Goal: Task Accomplishment & Management: Use online tool/utility

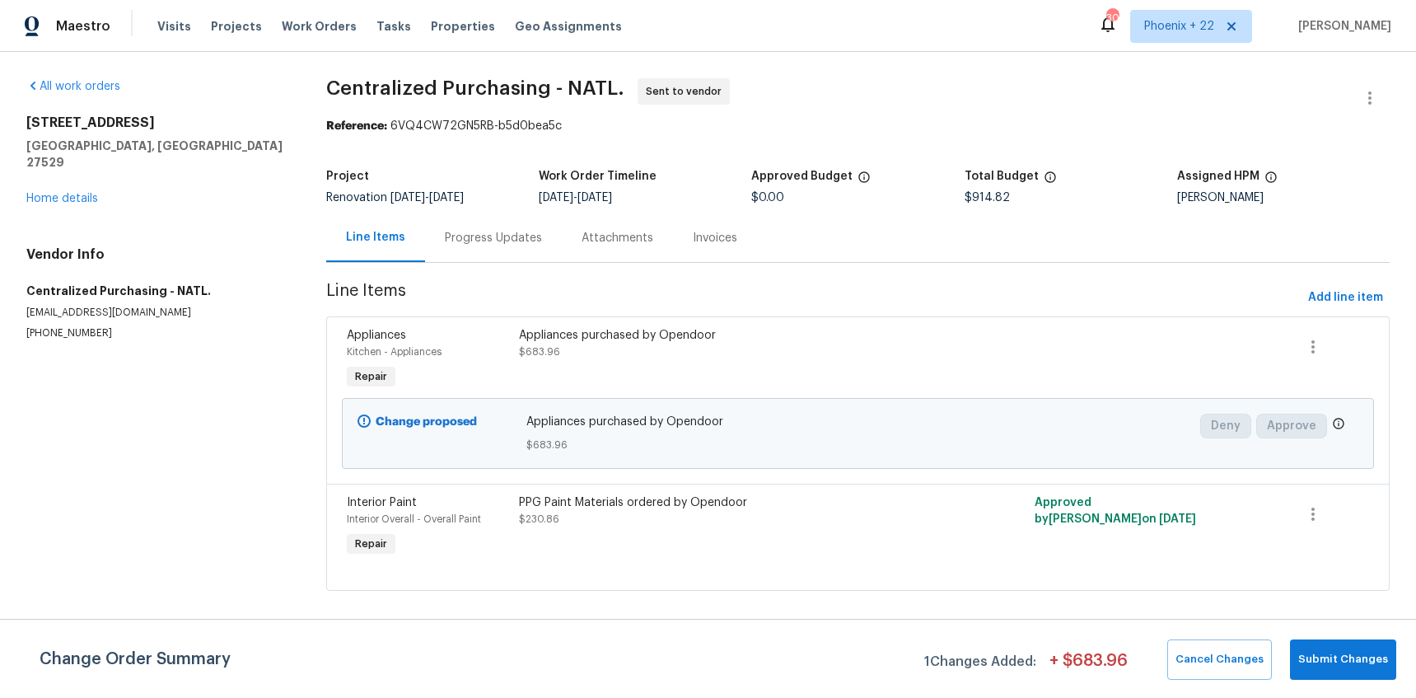
click at [342, 25] on div "Visits Projects Work Orders Tasks Properties Geo Assignments" at bounding box center [399, 26] width 484 height 33
click at [330, 28] on span "Work Orders" at bounding box center [319, 26] width 75 height 16
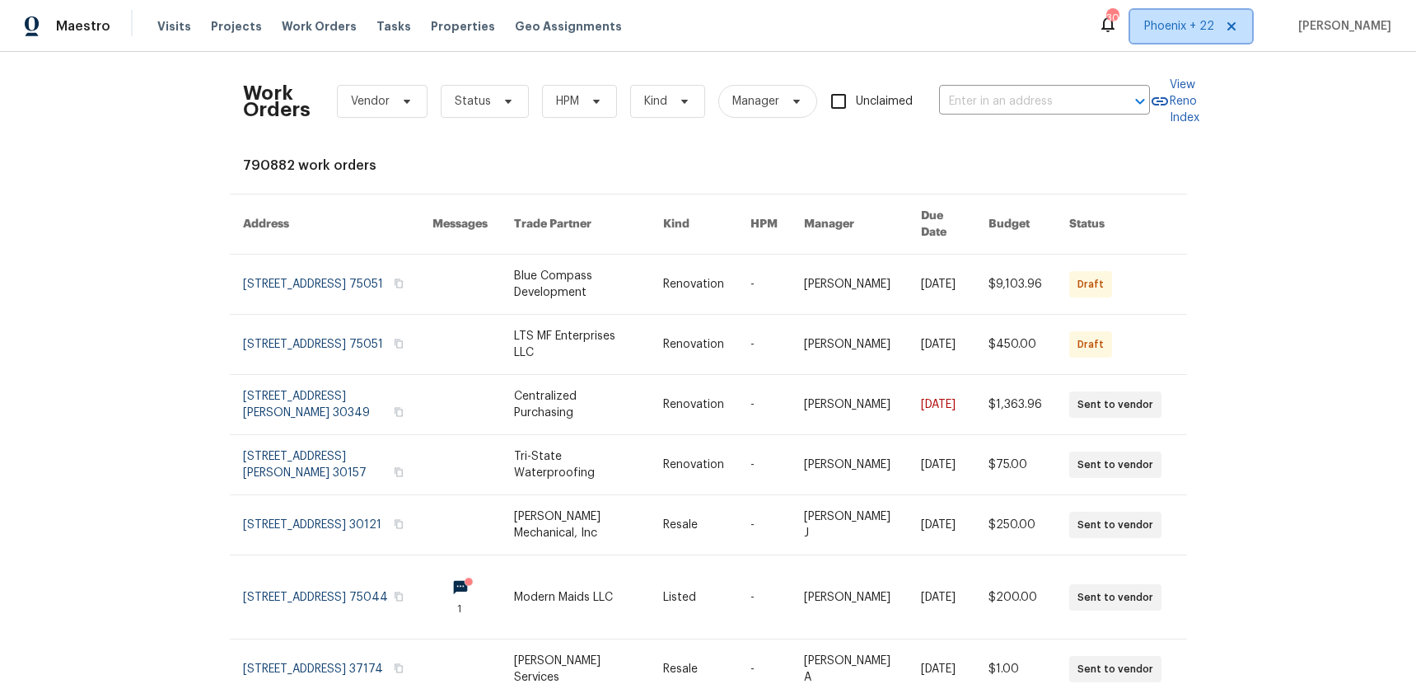
drag, startPoint x: 1165, startPoint y: 28, endPoint x: 1158, endPoint y: 52, distance: 24.8
click at [1165, 28] on span "Phoenix + 22" at bounding box center [1179, 26] width 70 height 16
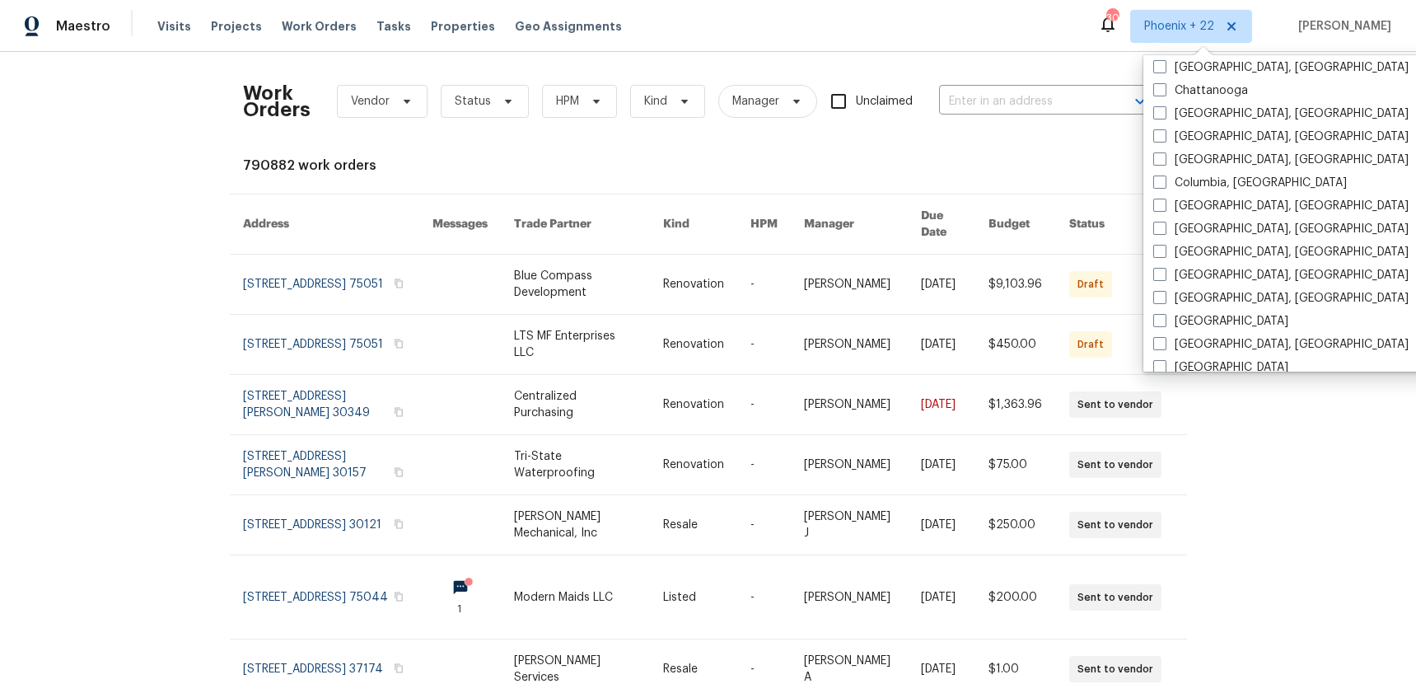
scroll to position [729, 0]
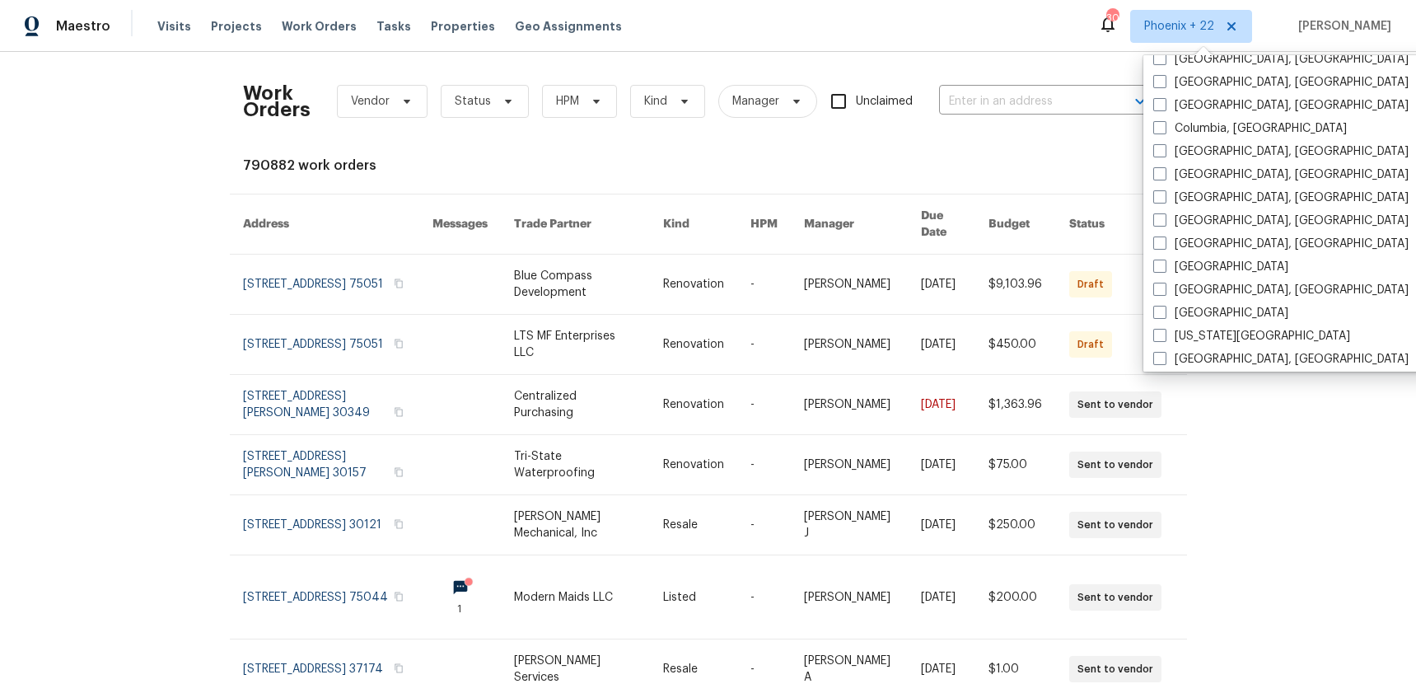
click at [1198, 146] on label "[GEOGRAPHIC_DATA], [GEOGRAPHIC_DATA]" at bounding box center [1280, 151] width 255 height 16
click at [1164, 146] on input "[GEOGRAPHIC_DATA], [GEOGRAPHIC_DATA]" at bounding box center [1158, 148] width 11 height 11
checkbox input "true"
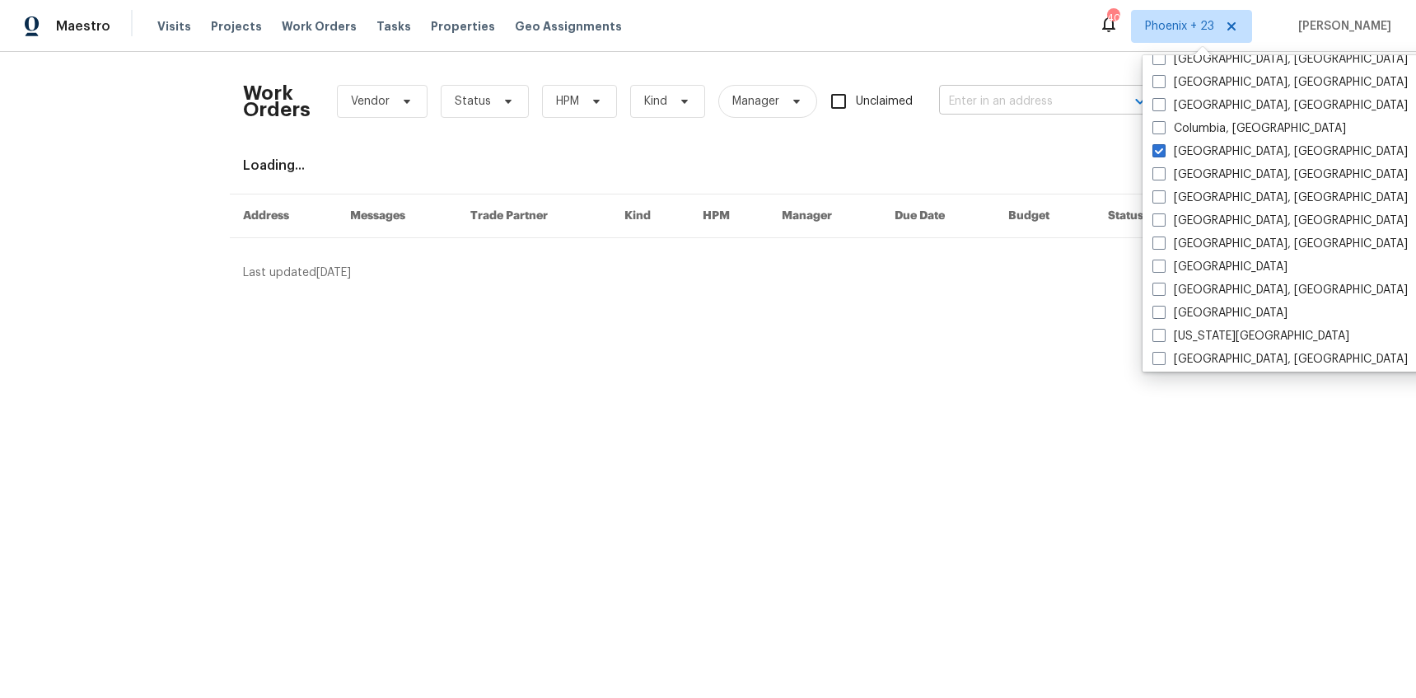
click at [958, 103] on input "text" at bounding box center [1021, 102] width 165 height 26
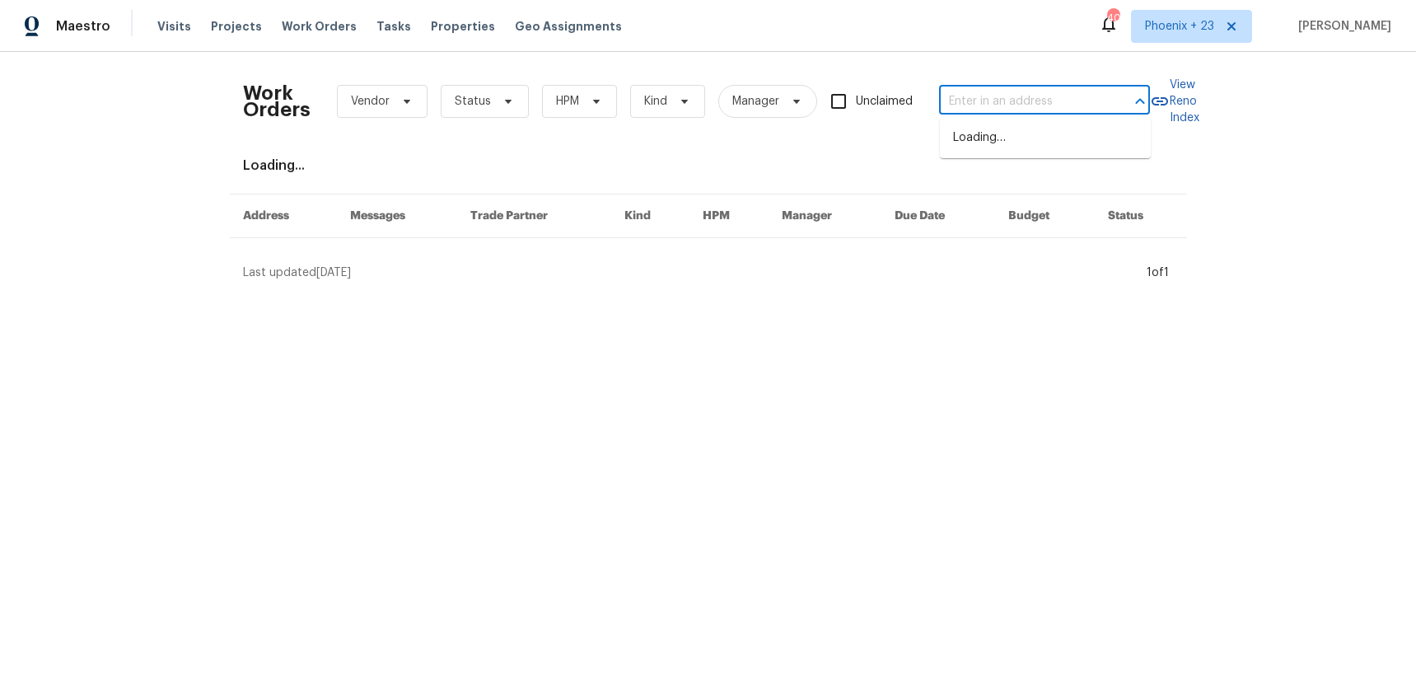
paste input "[STREET_ADDRESS]"
type input "[STREET_ADDRESS]"
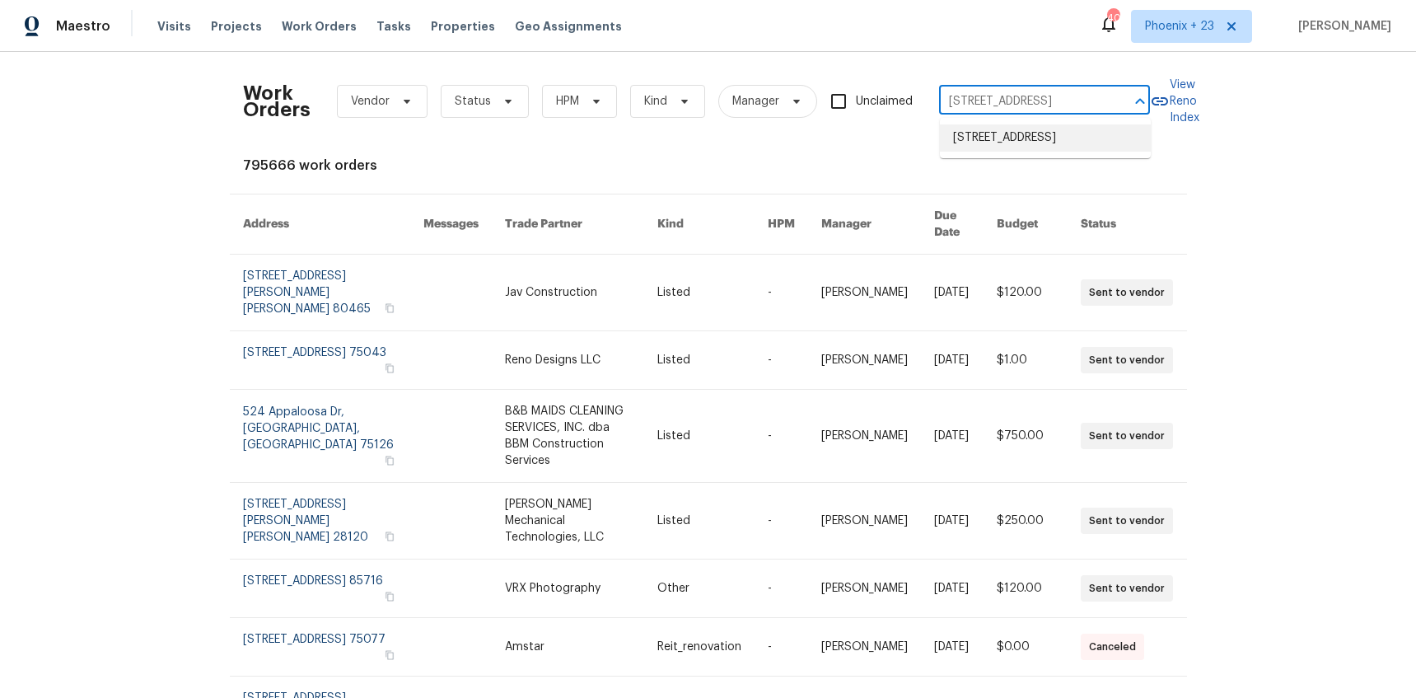
click at [989, 146] on li "[STREET_ADDRESS]" at bounding box center [1045, 137] width 211 height 27
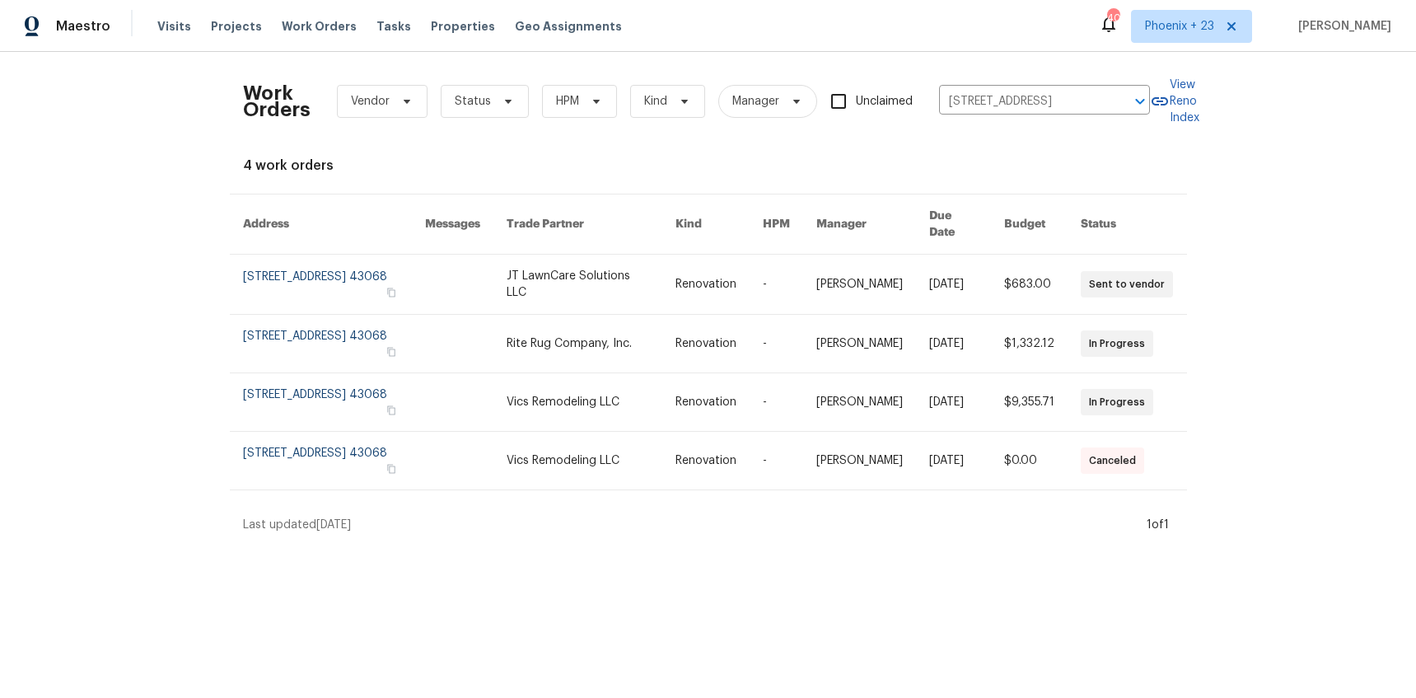
click at [583, 283] on link at bounding box center [591, 284] width 169 height 59
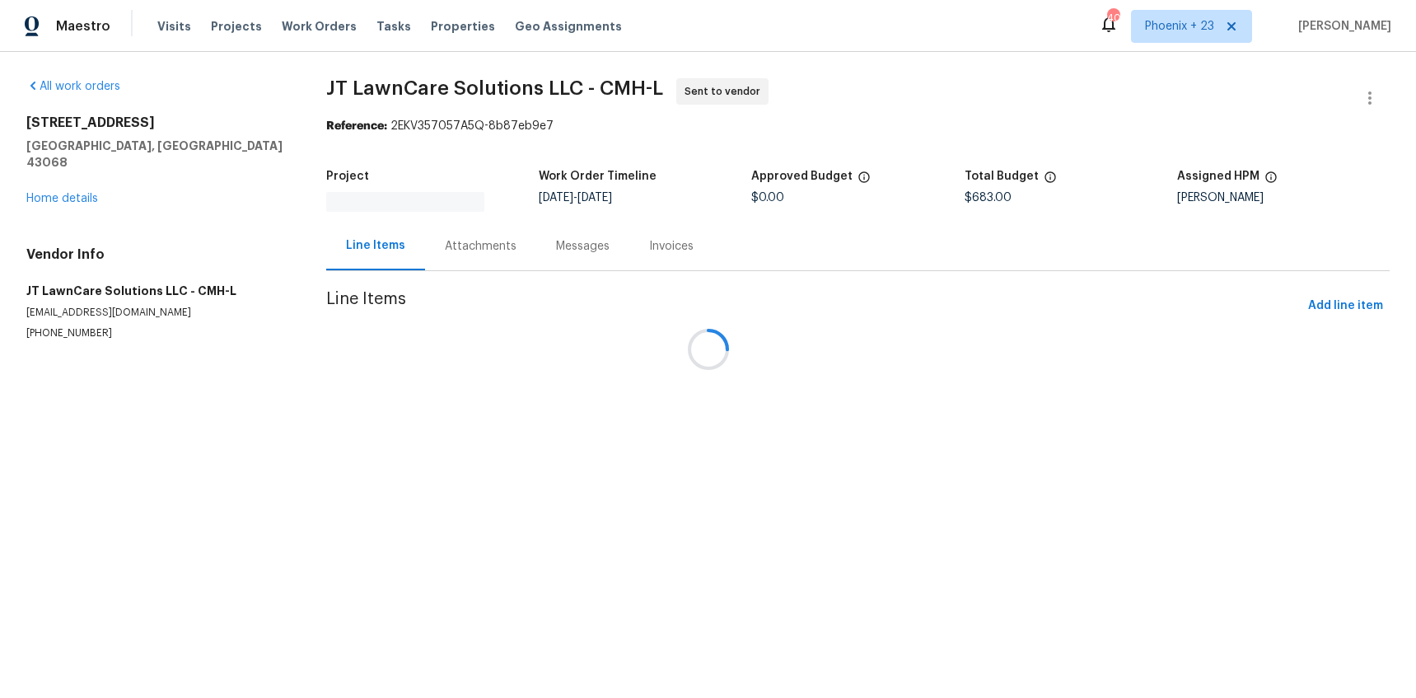
click at [52, 180] on div at bounding box center [708, 349] width 1416 height 698
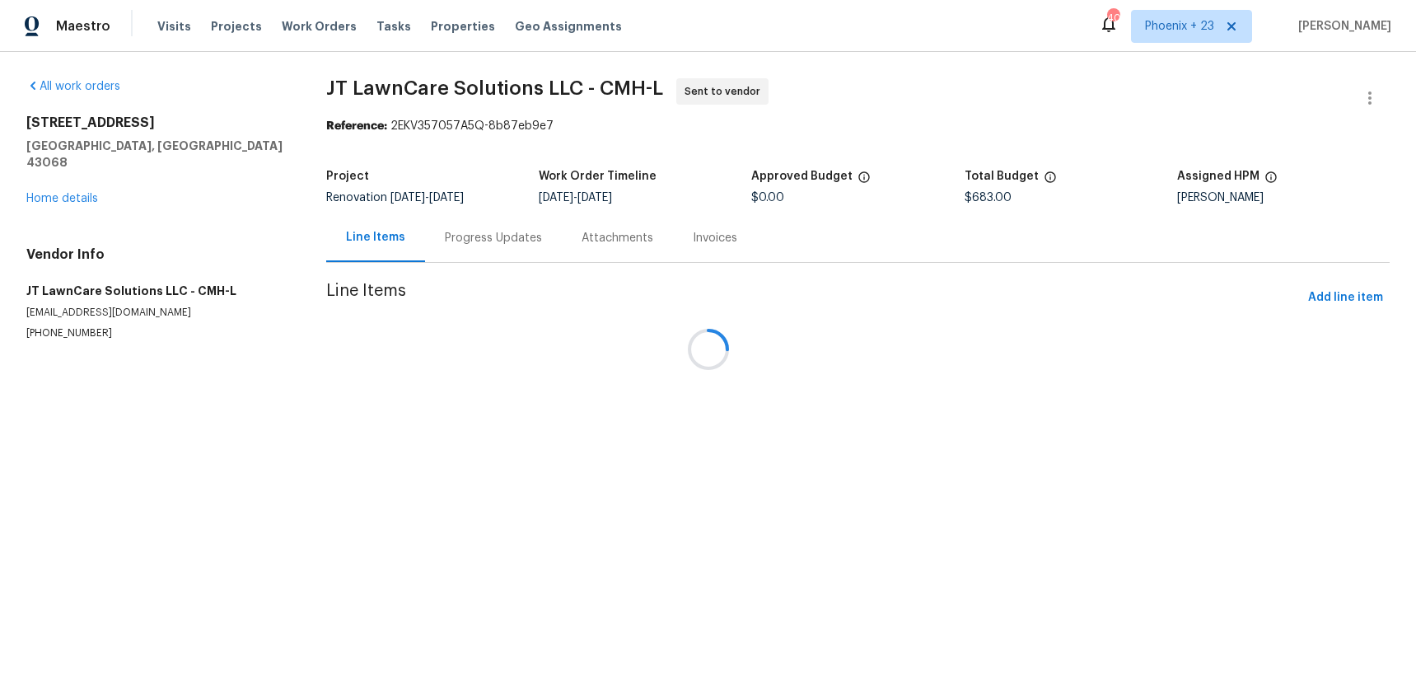
click at [53, 180] on div at bounding box center [708, 349] width 1416 height 698
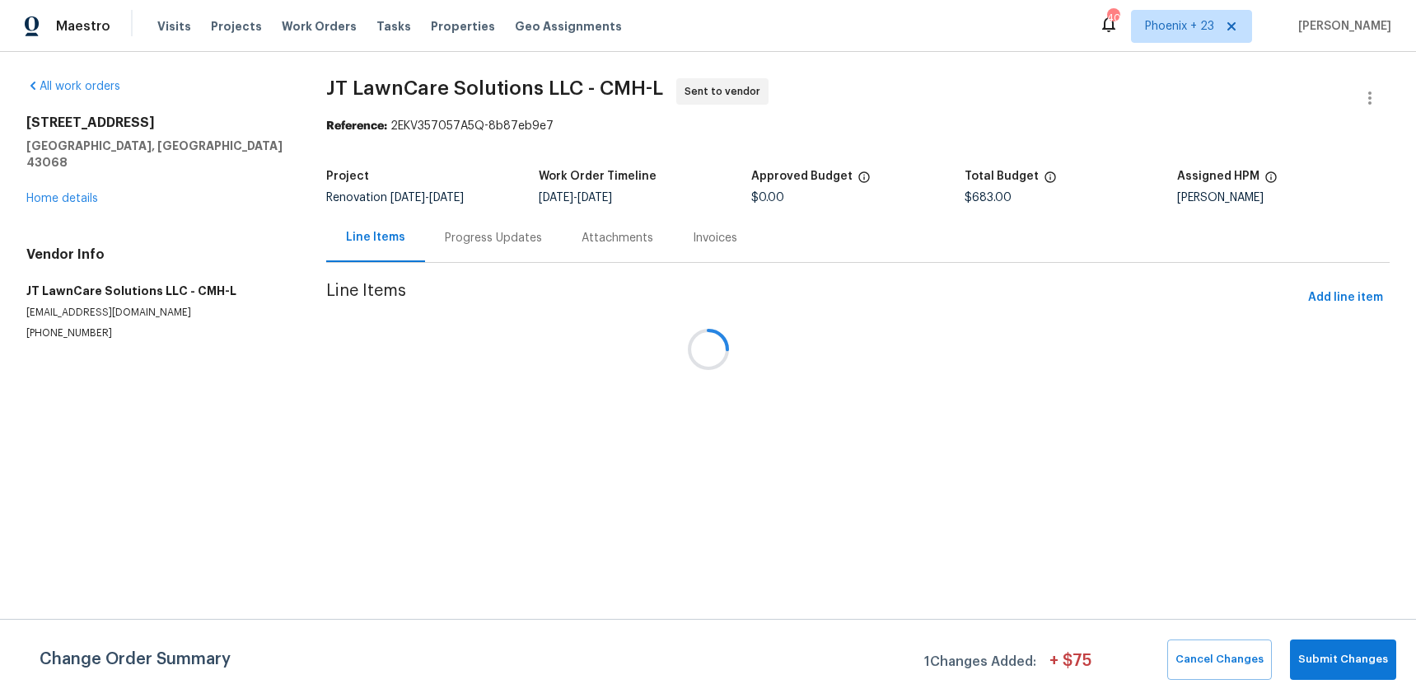
click at [58, 184] on div at bounding box center [708, 349] width 1416 height 698
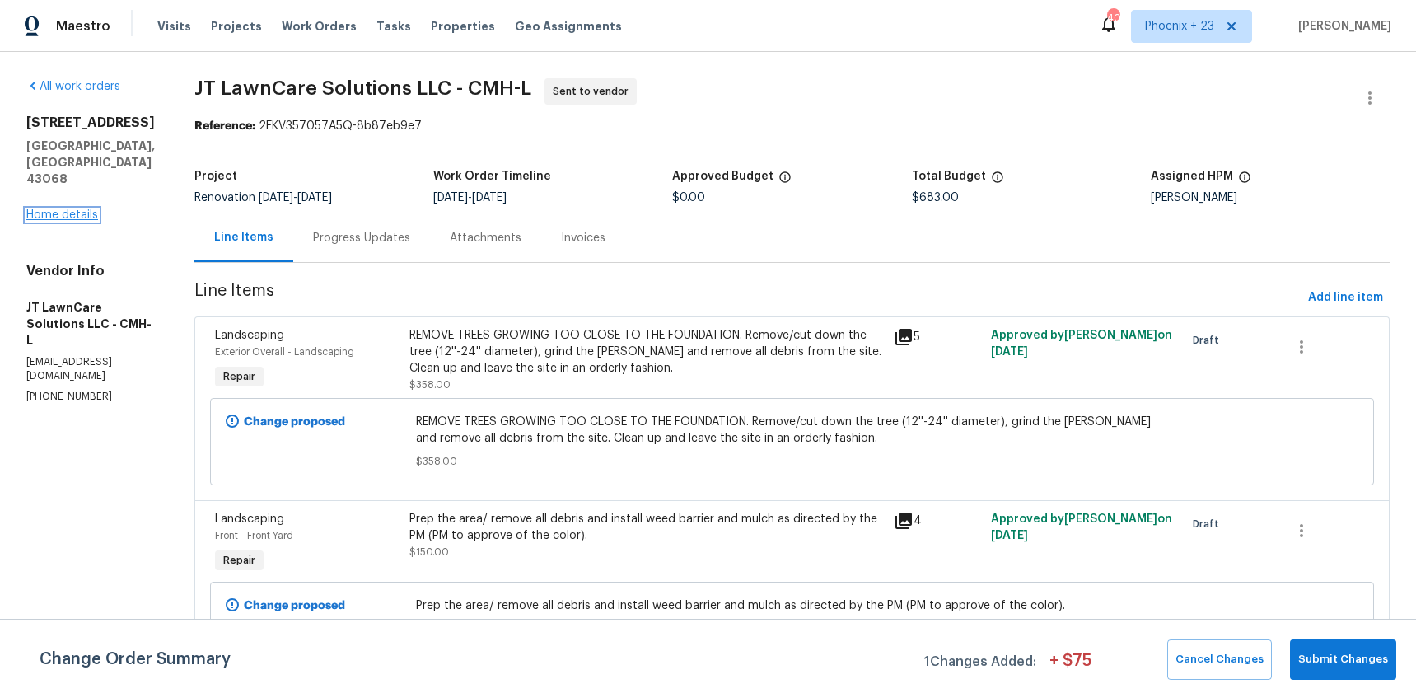
click at [76, 209] on link "Home details" at bounding box center [62, 215] width 72 height 12
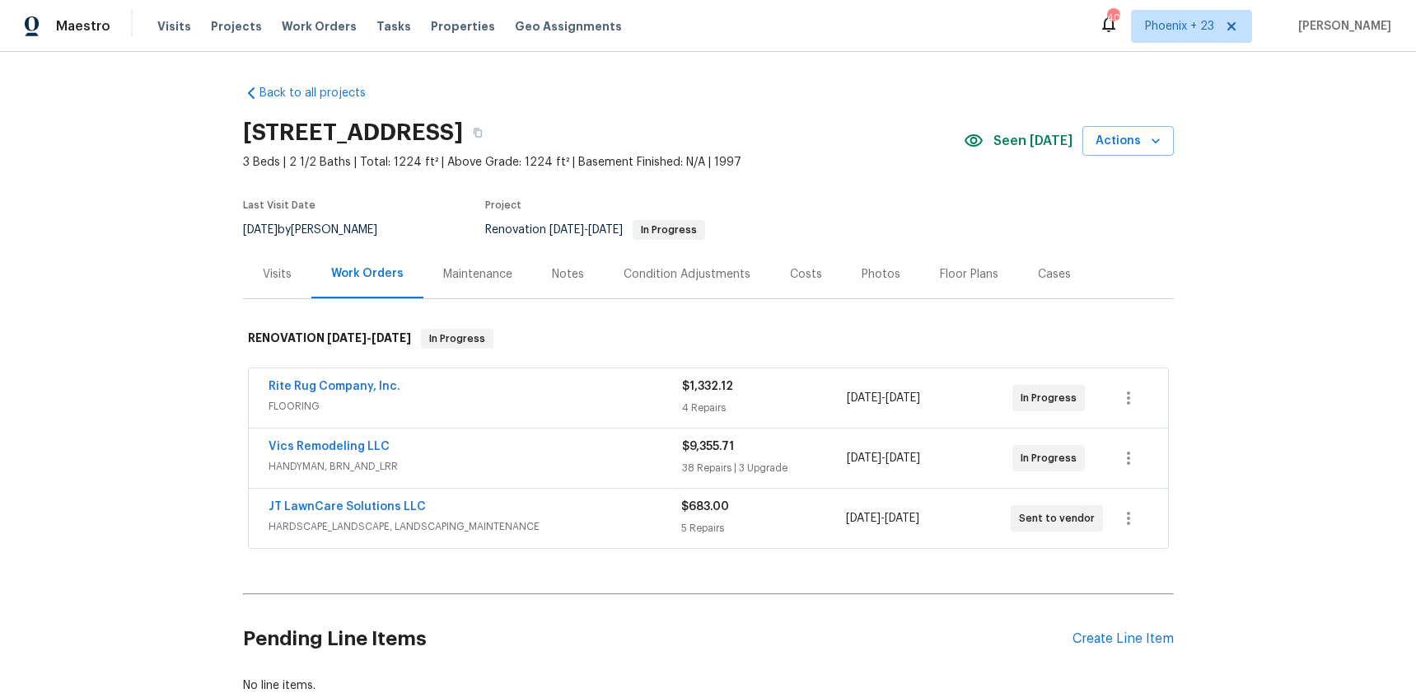
scroll to position [108, 0]
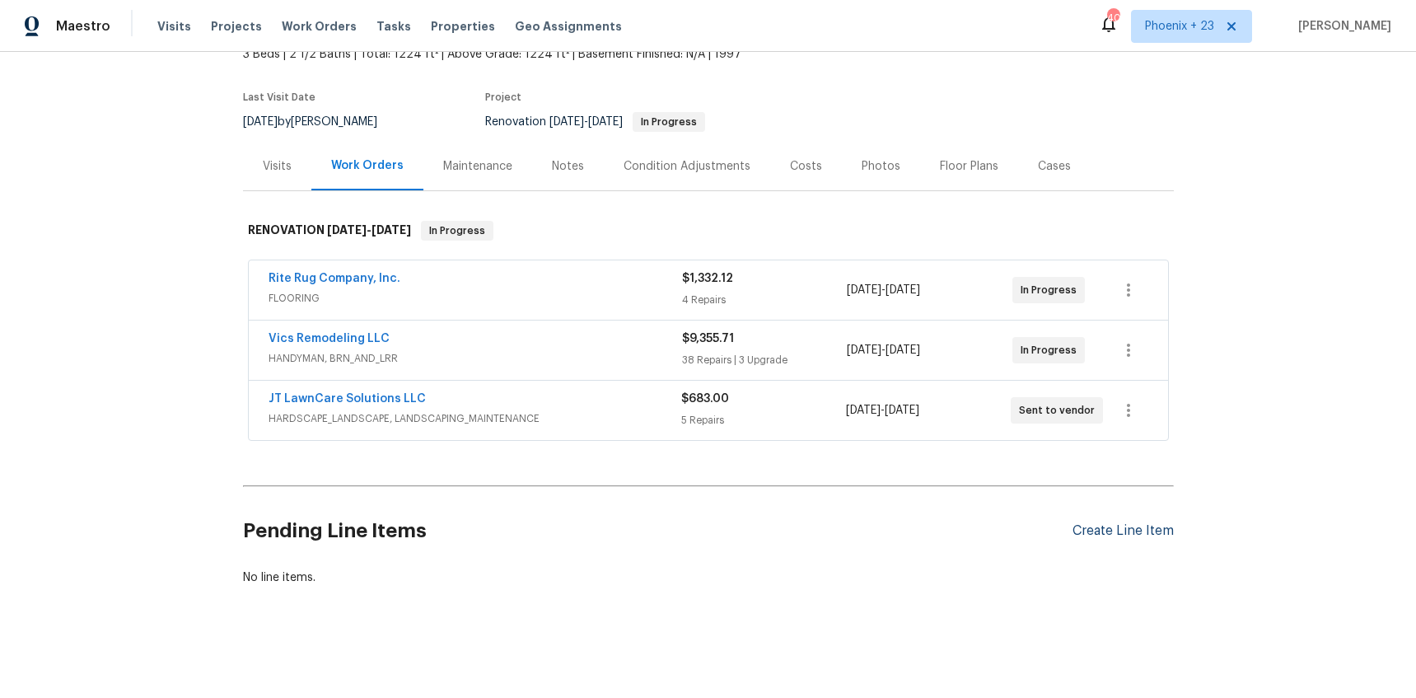
drag, startPoint x: 1166, startPoint y: 517, endPoint x: 1164, endPoint y: 528, distance: 10.8
click at [1166, 517] on div "Pending Line Items Create Line Item" at bounding box center [708, 531] width 931 height 77
click at [1163, 528] on div "Create Line Item" at bounding box center [1123, 531] width 101 height 16
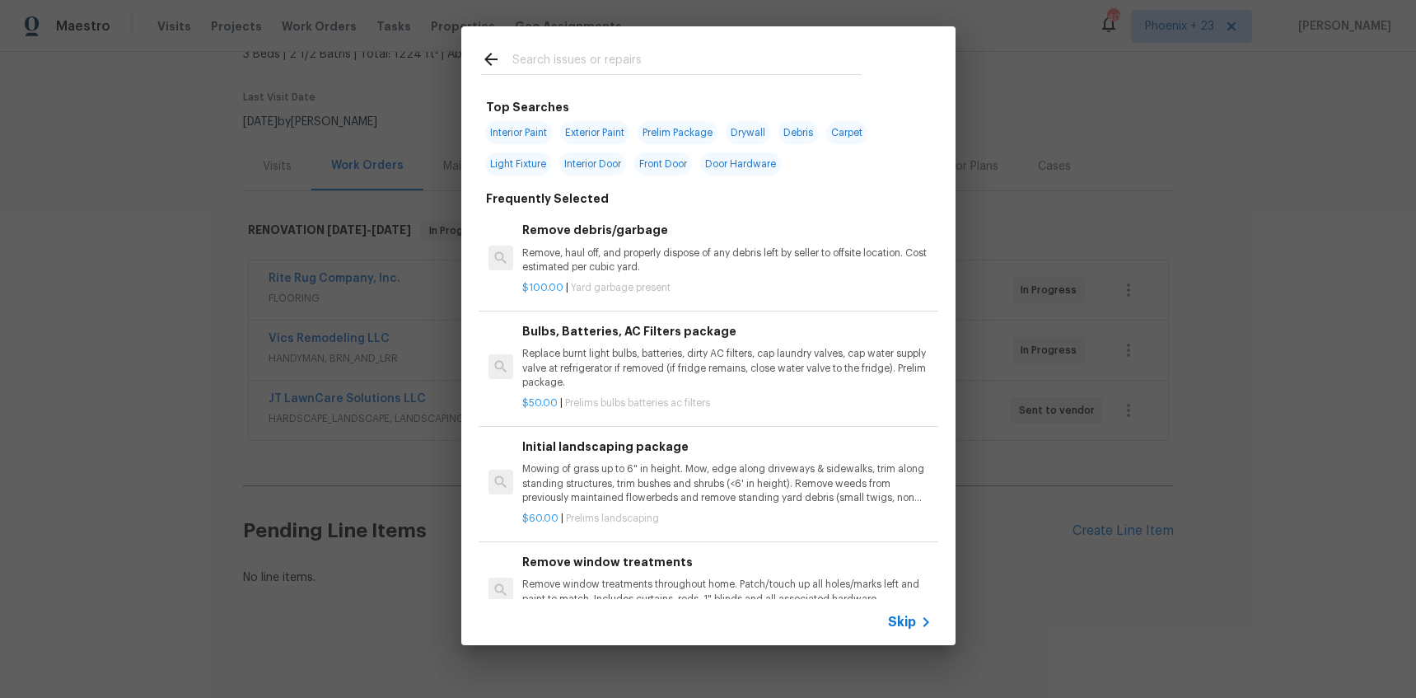
click at [632, 73] on div at bounding box center [671, 58] width 420 height 65
click at [628, 69] on input "text" at bounding box center [686, 61] width 349 height 25
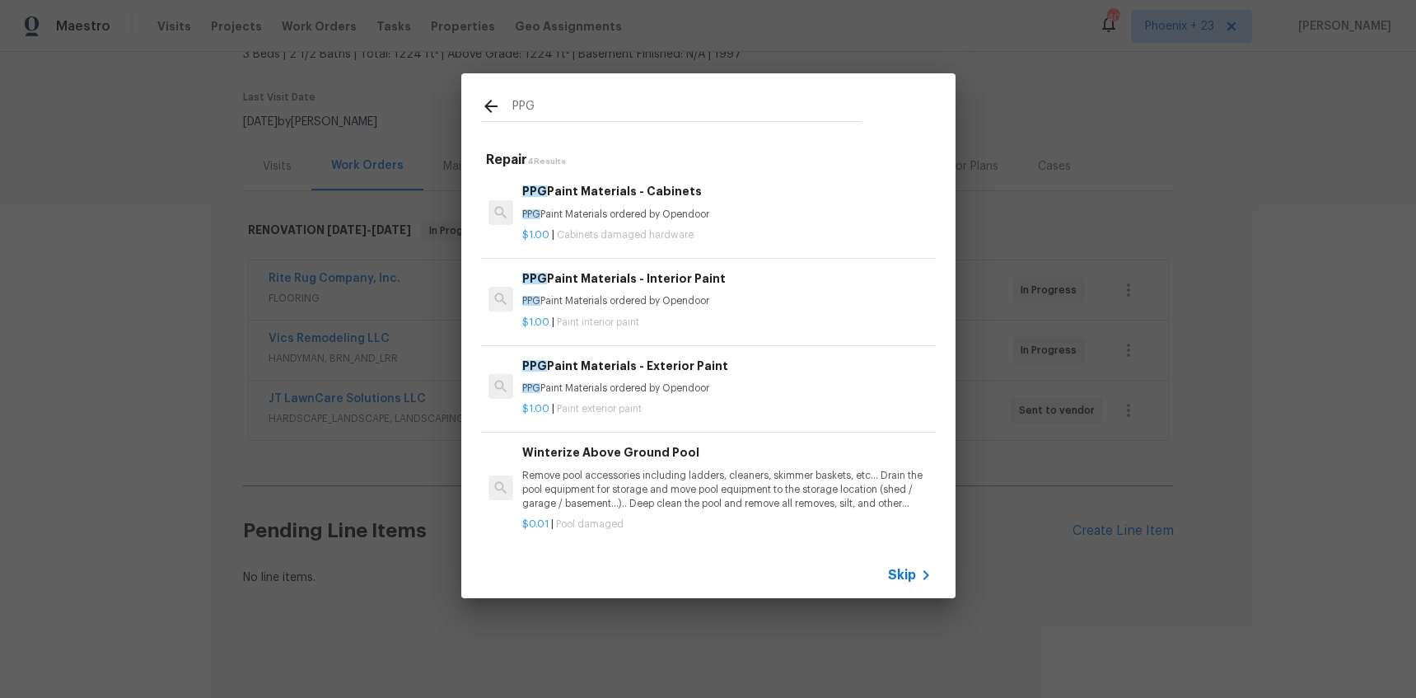
type input "PPG"
click at [751, 319] on p "$1.00 | Paint interior paint" at bounding box center [726, 323] width 409 height 14
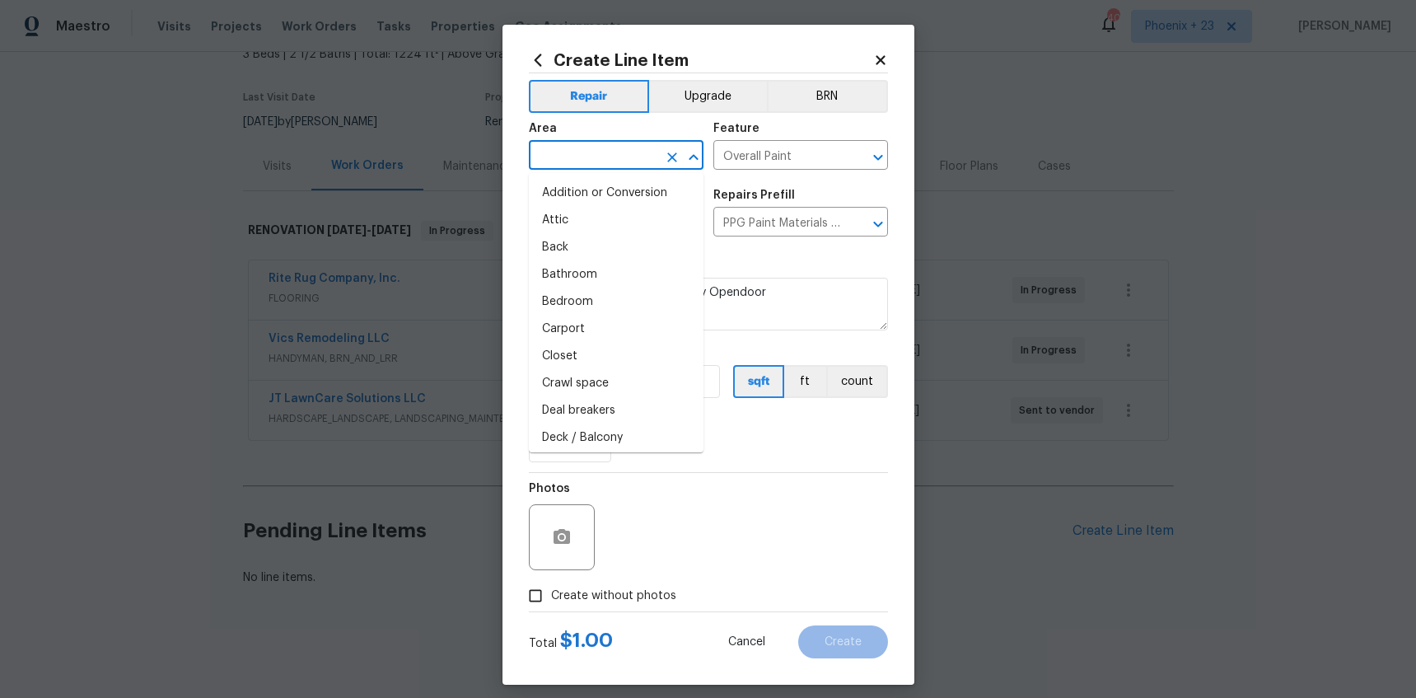
click at [592, 161] on input "text" at bounding box center [593, 157] width 129 height 26
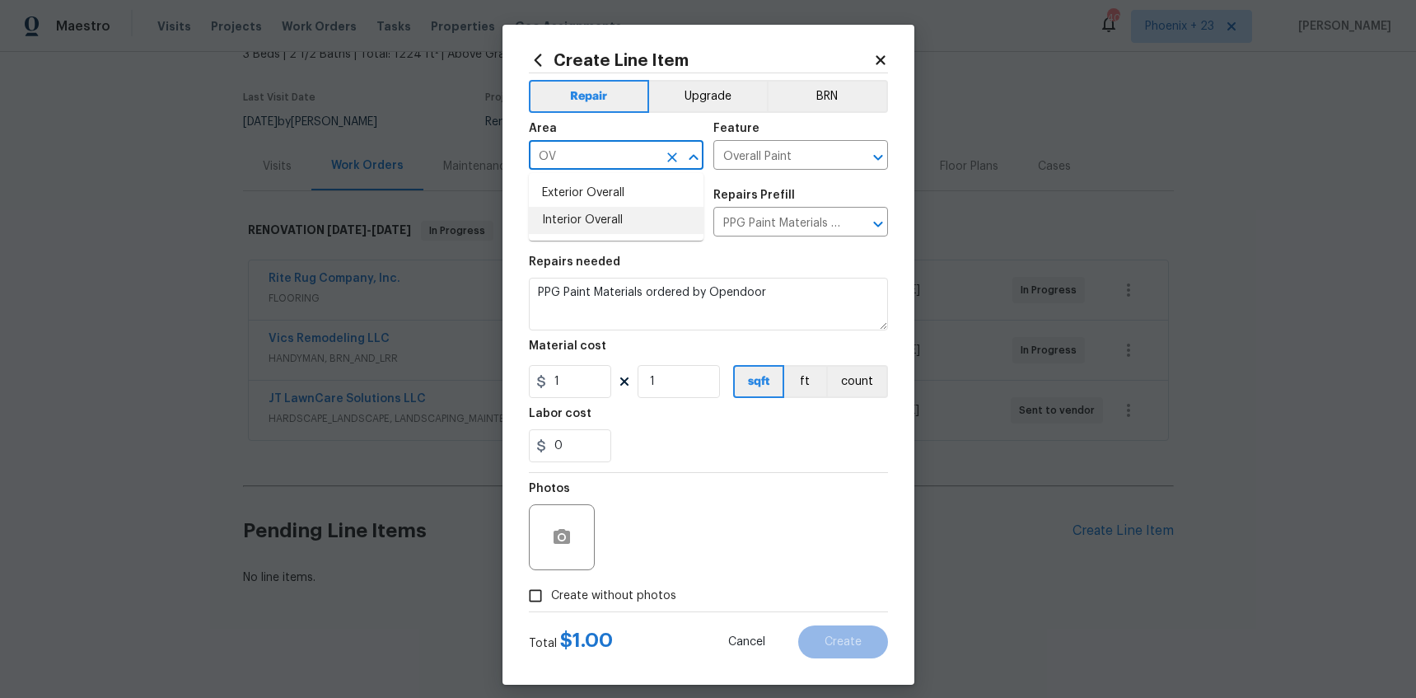
drag, startPoint x: 597, startPoint y: 223, endPoint x: 574, endPoint y: 391, distance: 169.6
click at [596, 223] on li "Interior Overall" at bounding box center [616, 220] width 175 height 27
type input "Interior Overall"
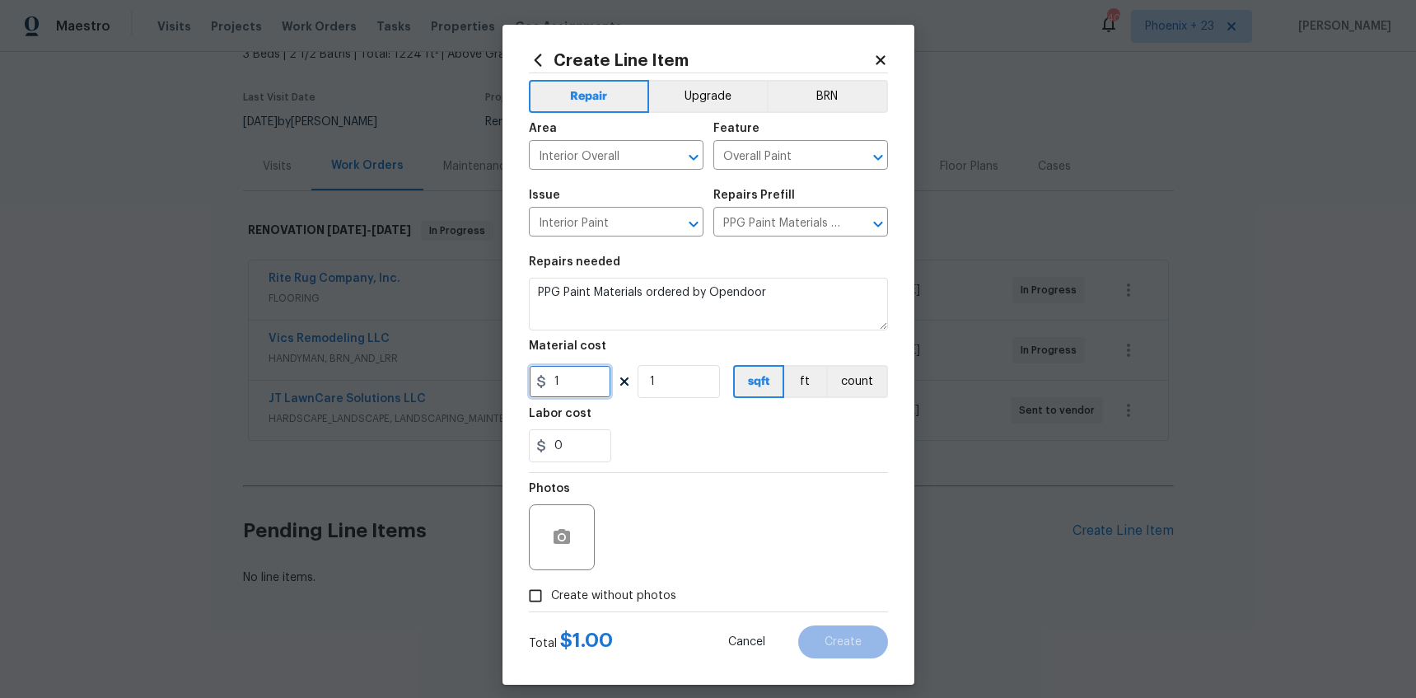
drag, startPoint x: 574, startPoint y: 392, endPoint x: 596, endPoint y: 382, distance: 23.6
click at [574, 392] on input "1" at bounding box center [570, 381] width 82 height 33
drag, startPoint x: 543, startPoint y: 380, endPoint x: 503, endPoint y: 377, distance: 39.7
click at [503, 377] on div "Create Line Item Repair Upgrade BRN Area Interior Overall ​ Feature Overall Pai…" at bounding box center [709, 355] width 412 height 660
type input "483.33"
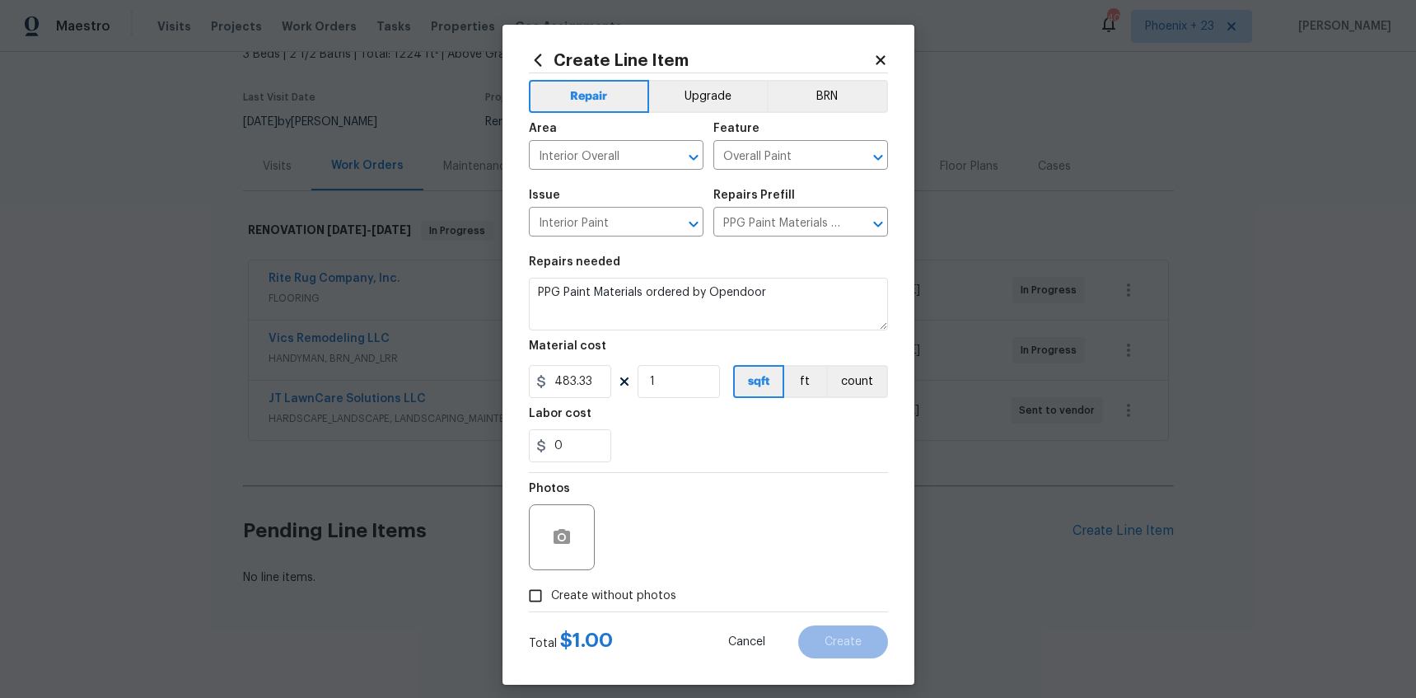
drag, startPoint x: 643, startPoint y: 602, endPoint x: 653, endPoint y: 585, distance: 20.3
click at [643, 601] on span "Create without photos" at bounding box center [613, 595] width 125 height 17
click at [551, 601] on input "Create without photos" at bounding box center [535, 595] width 31 height 31
checkbox input "true"
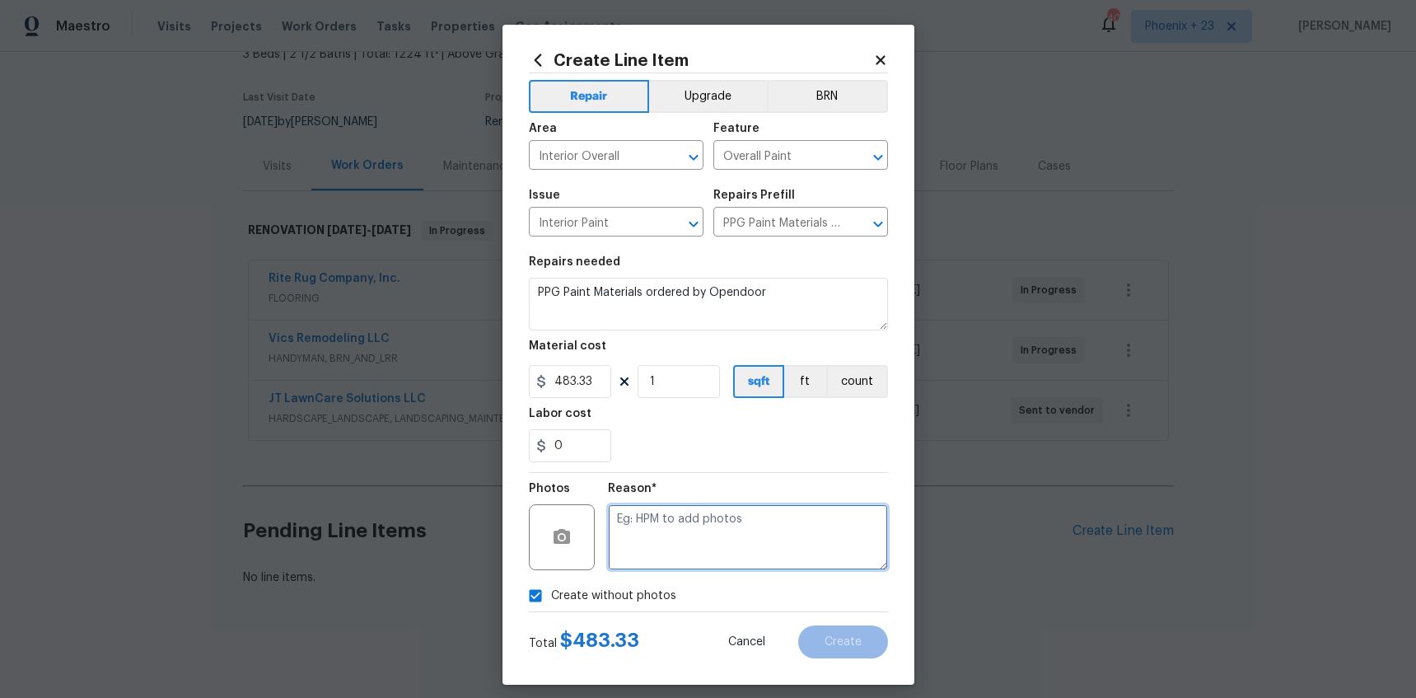
click at [662, 568] on textarea at bounding box center [748, 537] width 280 height 66
type textarea "NA"
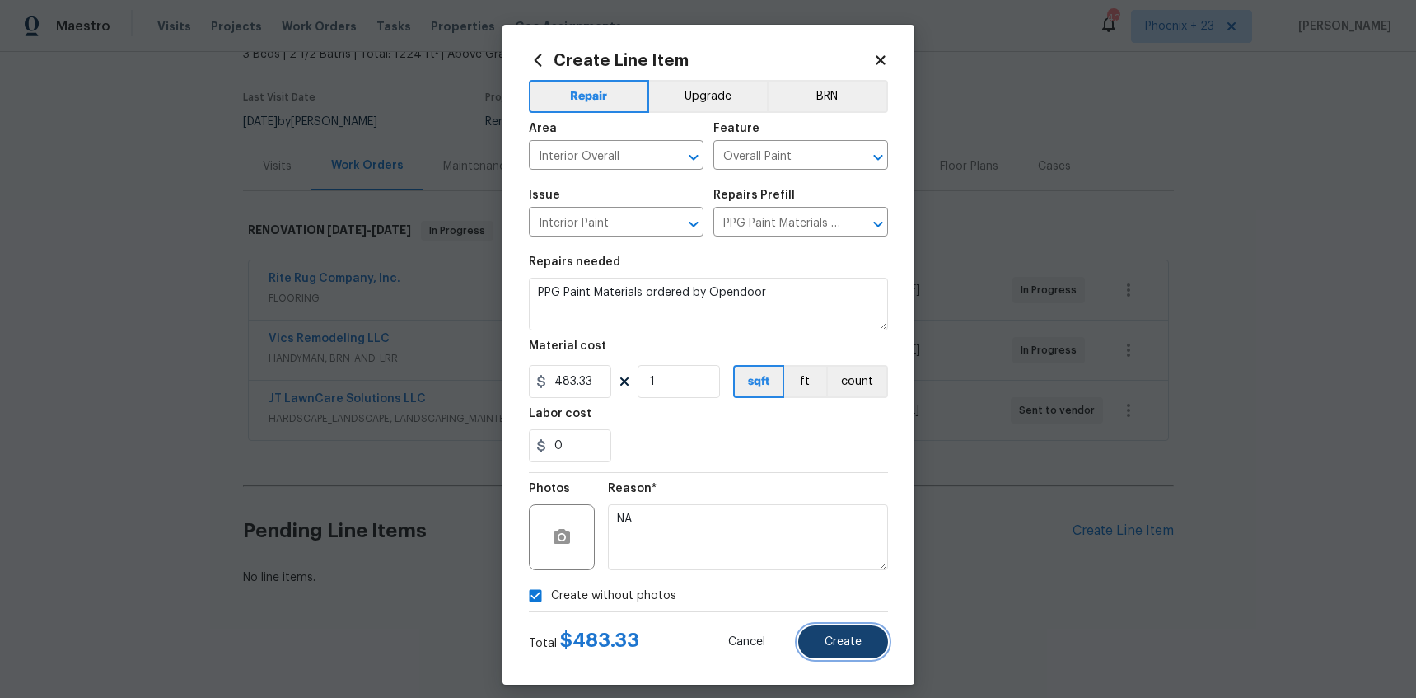
click at [859, 628] on button "Create" at bounding box center [843, 641] width 90 height 33
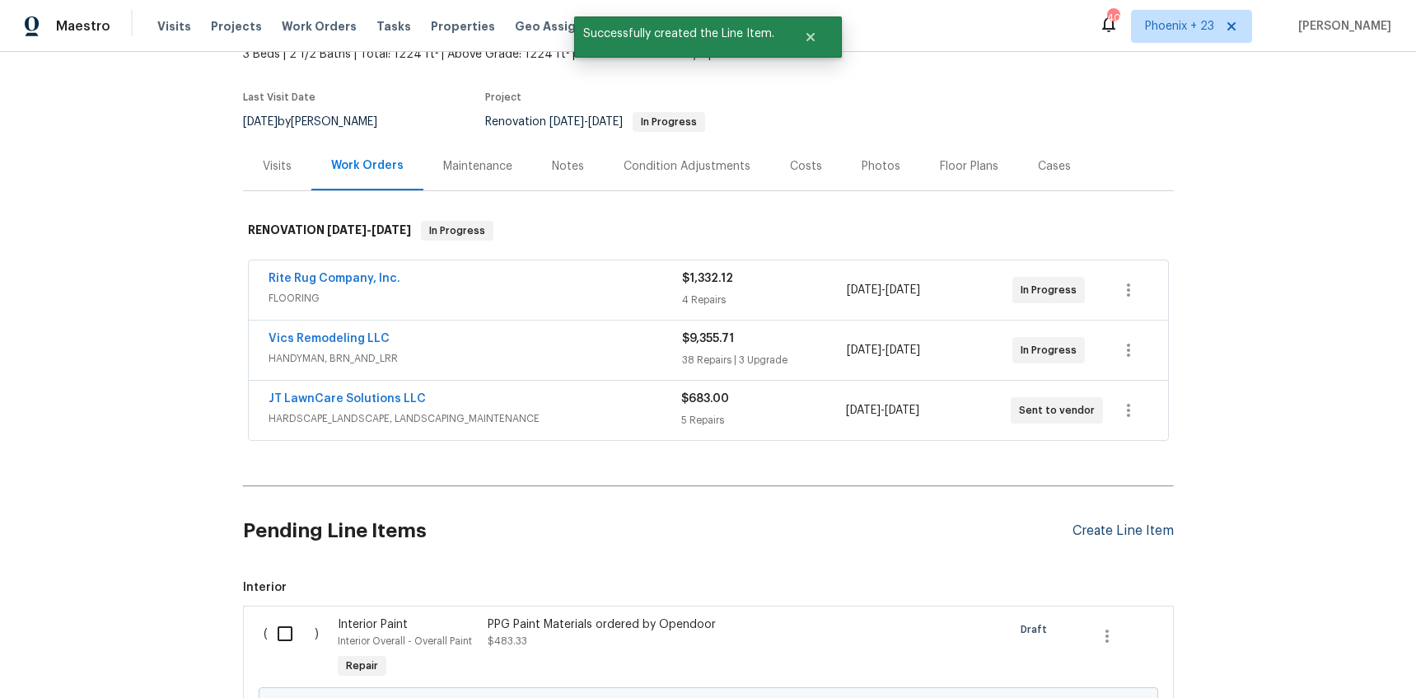
click at [1128, 532] on div "Create Line Item" at bounding box center [1123, 531] width 101 height 16
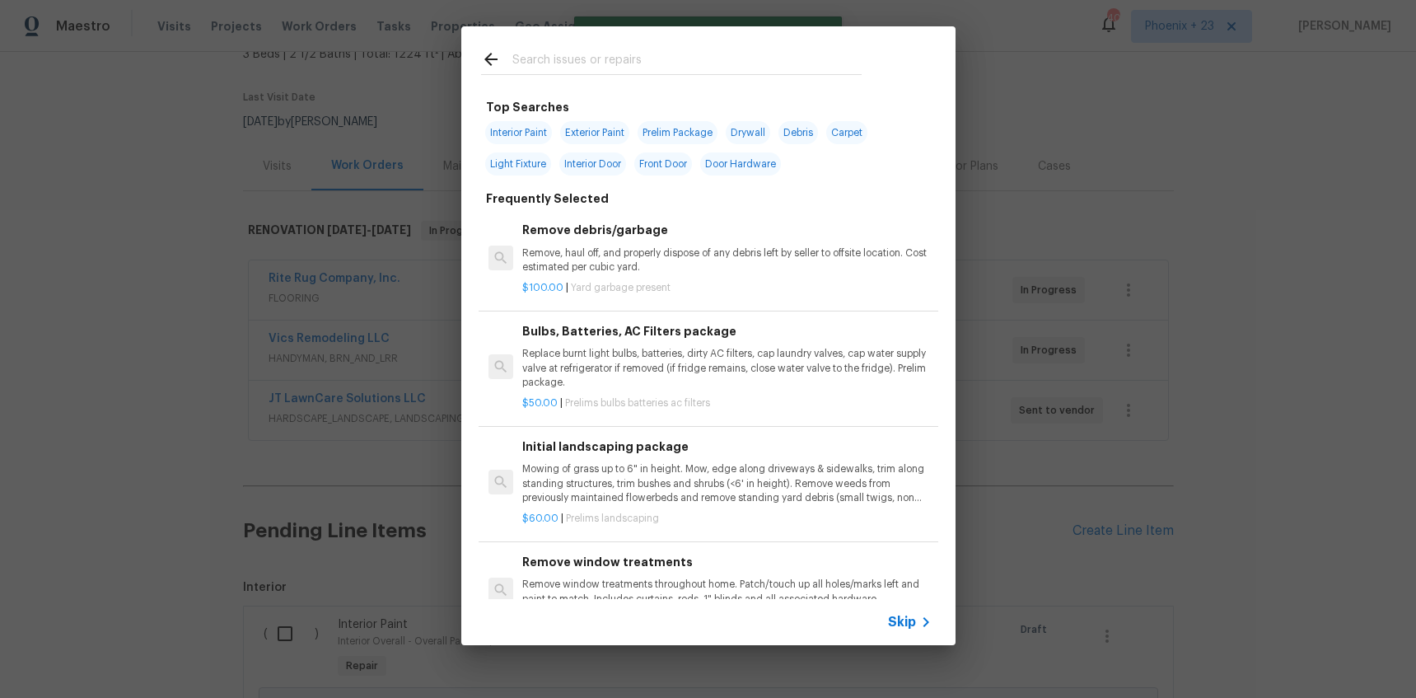
click at [618, 75] on div at bounding box center [671, 58] width 420 height 65
click at [618, 61] on input "text" at bounding box center [686, 61] width 349 height 25
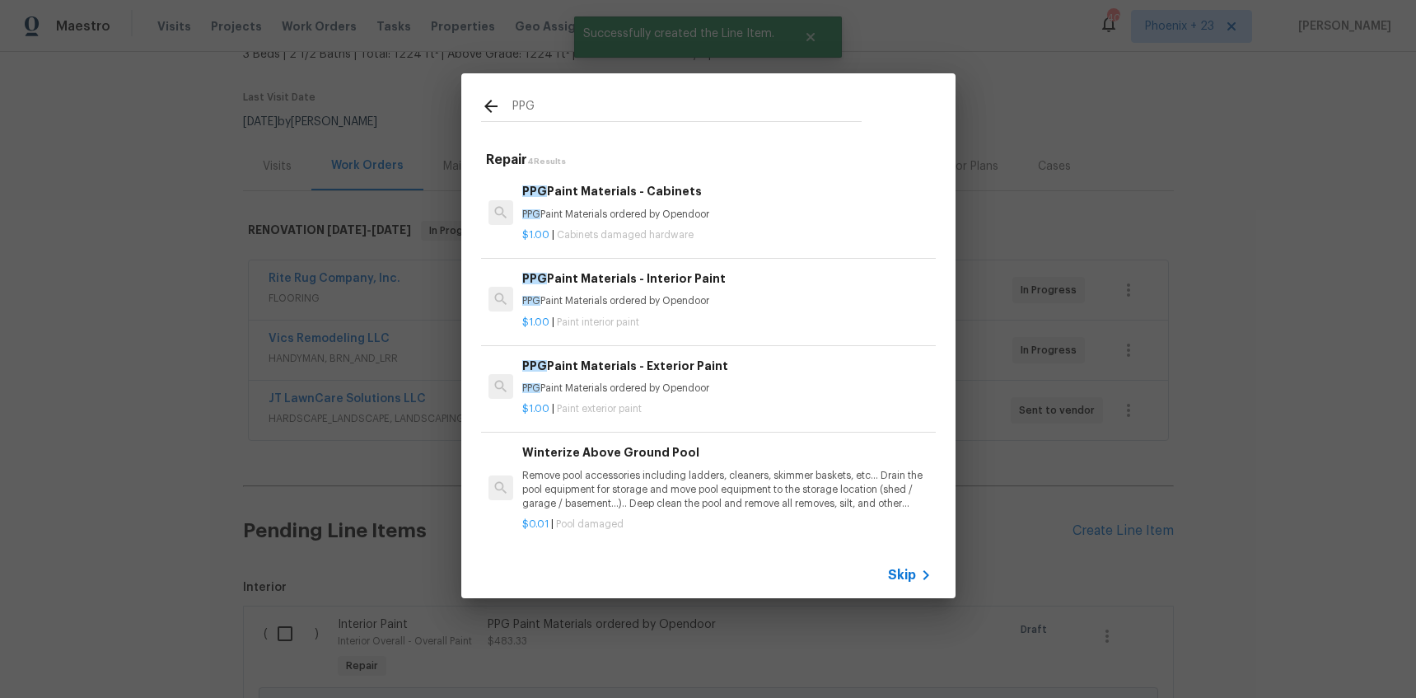
type input "PPG"
click at [766, 381] on p "PPG Paint Materials ordered by Opendoor" at bounding box center [726, 388] width 409 height 14
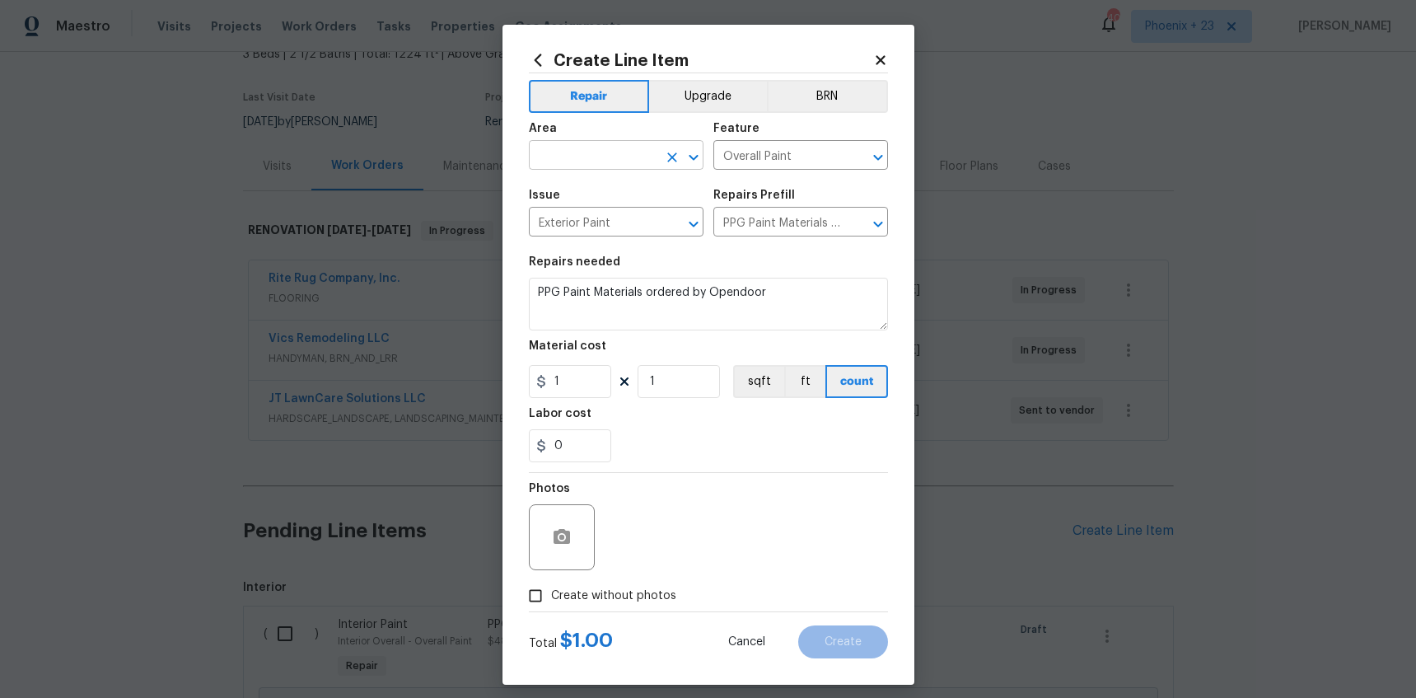
click at [619, 155] on input "text" at bounding box center [593, 157] width 129 height 26
click at [604, 176] on ul "Exterior Overall Interior Overall" at bounding box center [616, 207] width 175 height 68
click at [604, 184] on li "Exterior Overall" at bounding box center [616, 193] width 175 height 27
type input "Exterior Overall"
click at [580, 359] on div "Material cost" at bounding box center [708, 350] width 359 height 21
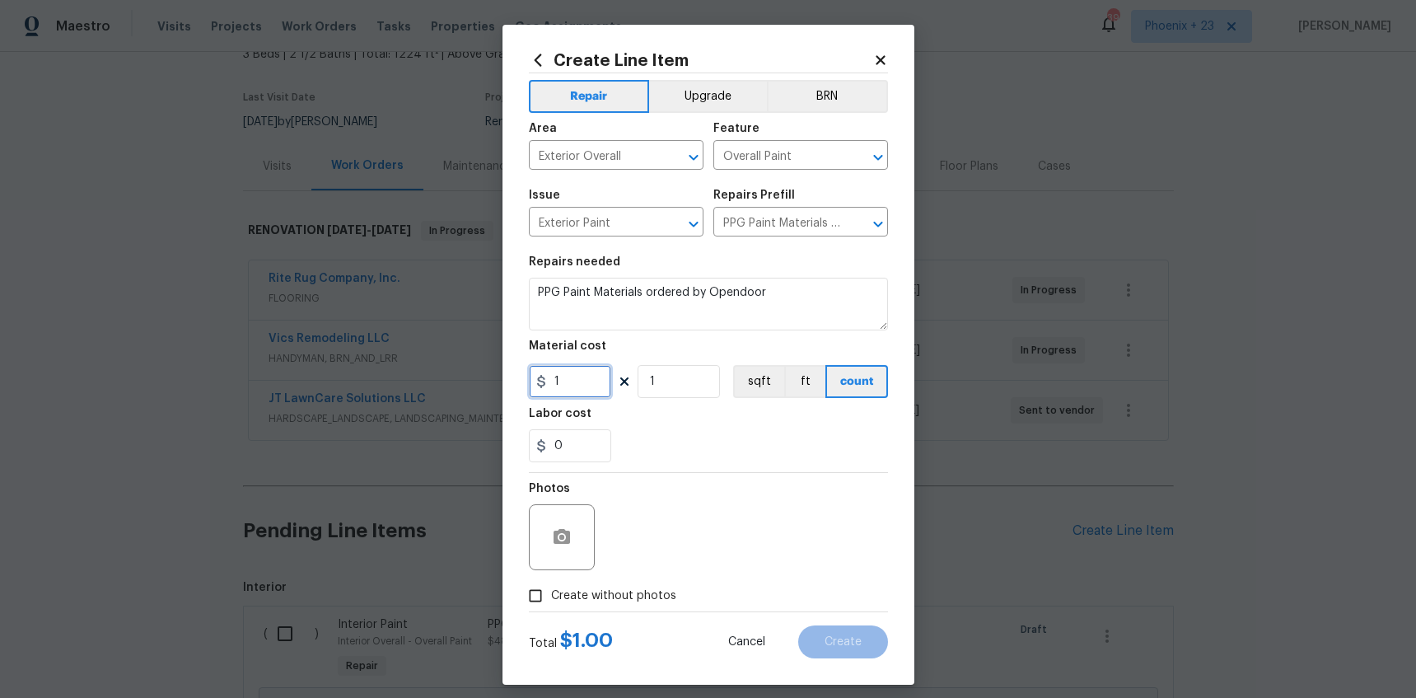
drag, startPoint x: 583, startPoint y: 386, endPoint x: 536, endPoint y: 381, distance: 48.1
click at [536, 381] on div "1" at bounding box center [570, 381] width 82 height 33
type input "275.75"
click at [641, 596] on span "Create without photos" at bounding box center [613, 595] width 125 height 17
click at [551, 596] on input "Create without photos" at bounding box center [535, 595] width 31 height 31
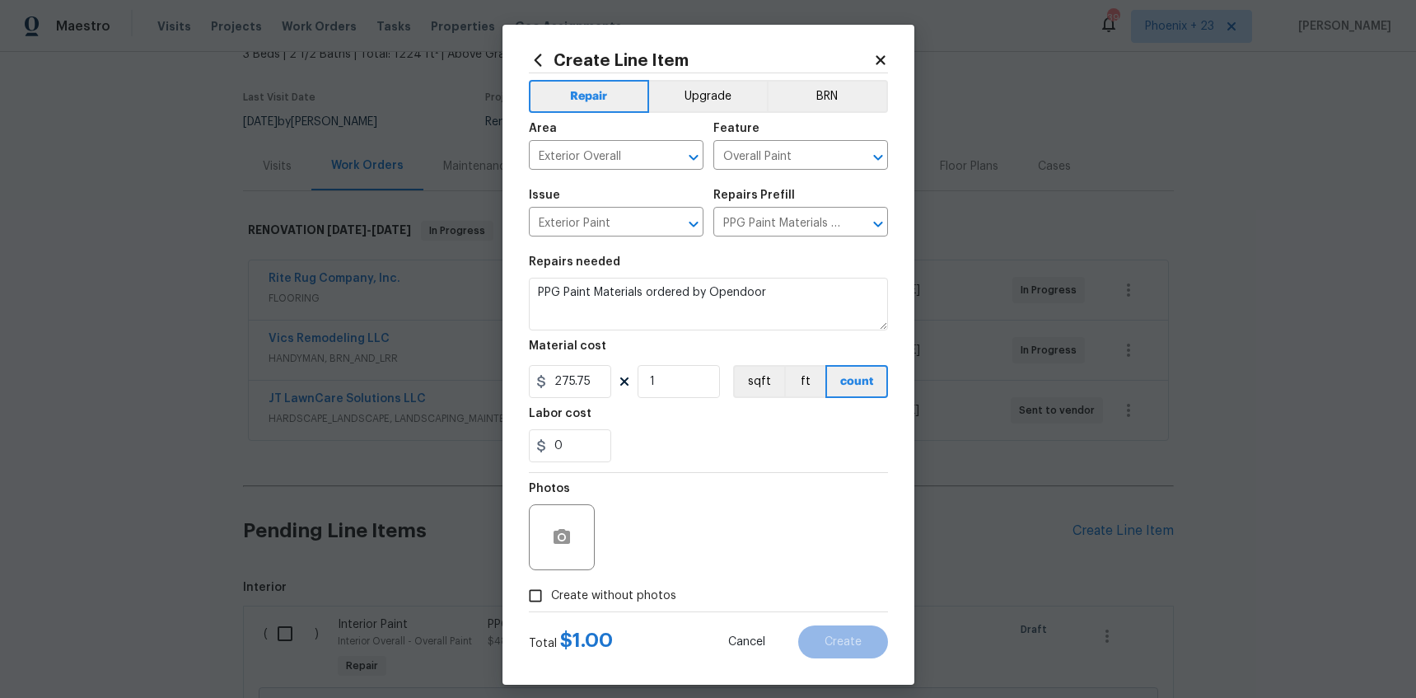
checkbox input "true"
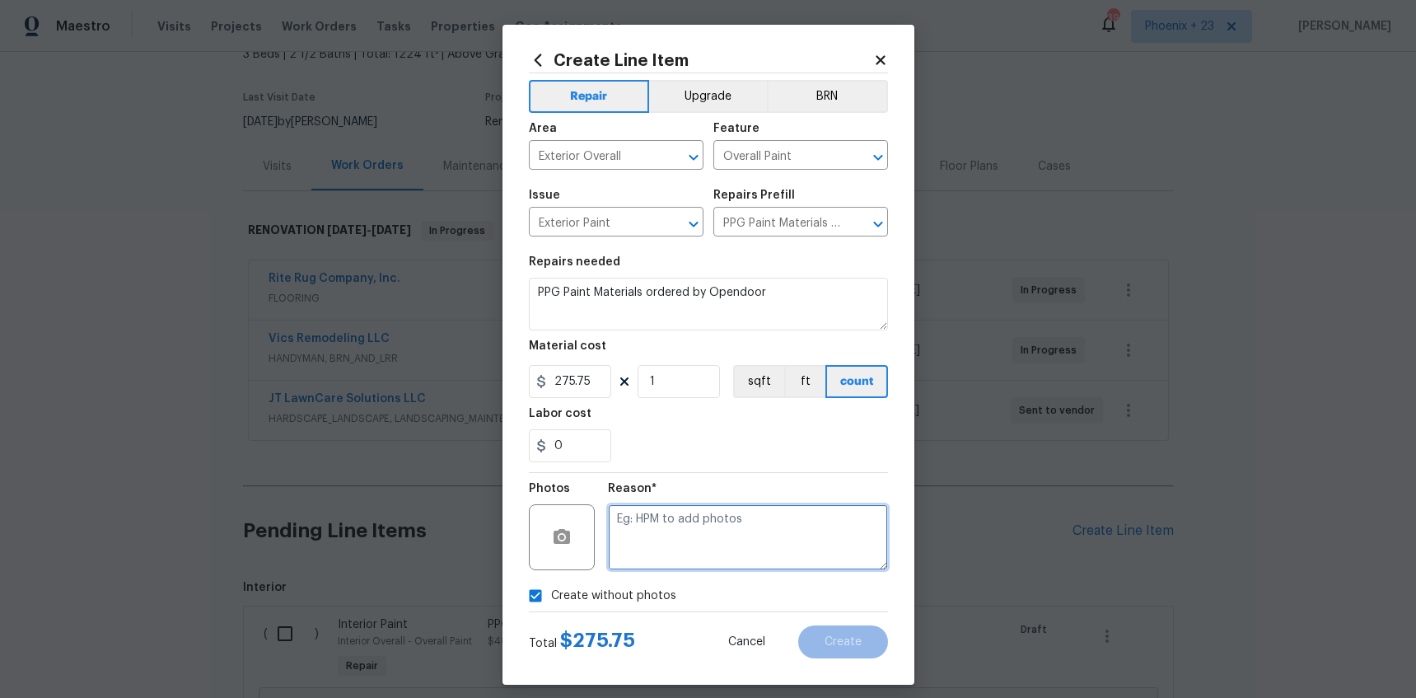
click at [659, 565] on textarea at bounding box center [748, 537] width 280 height 66
type textarea "NA"
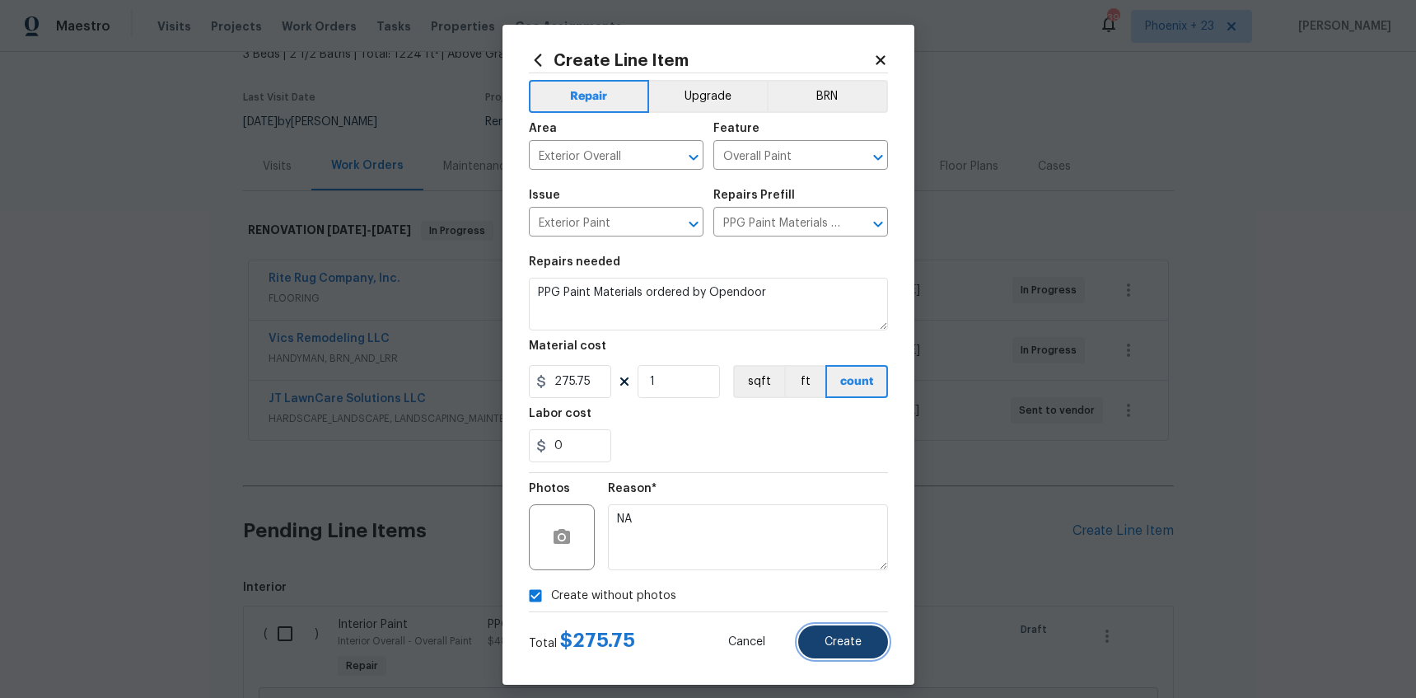
click at [873, 651] on button "Create" at bounding box center [843, 641] width 90 height 33
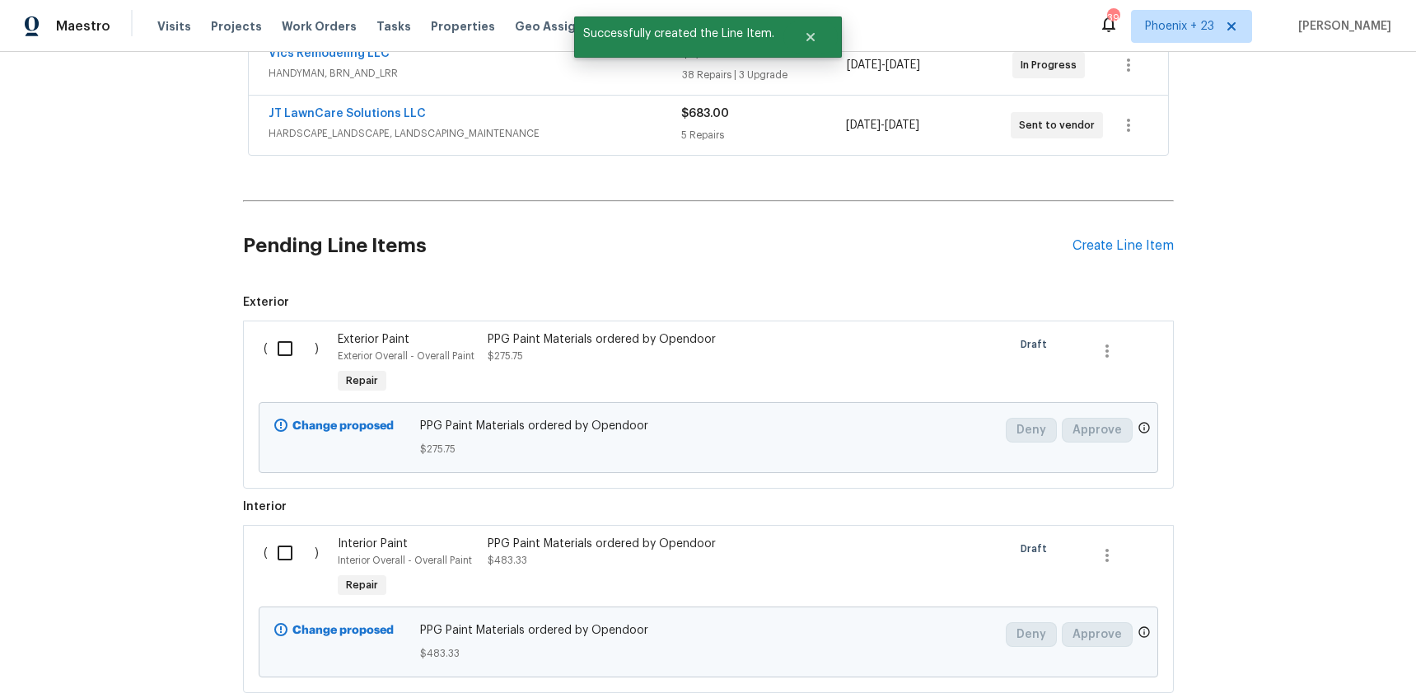
scroll to position [500, 0]
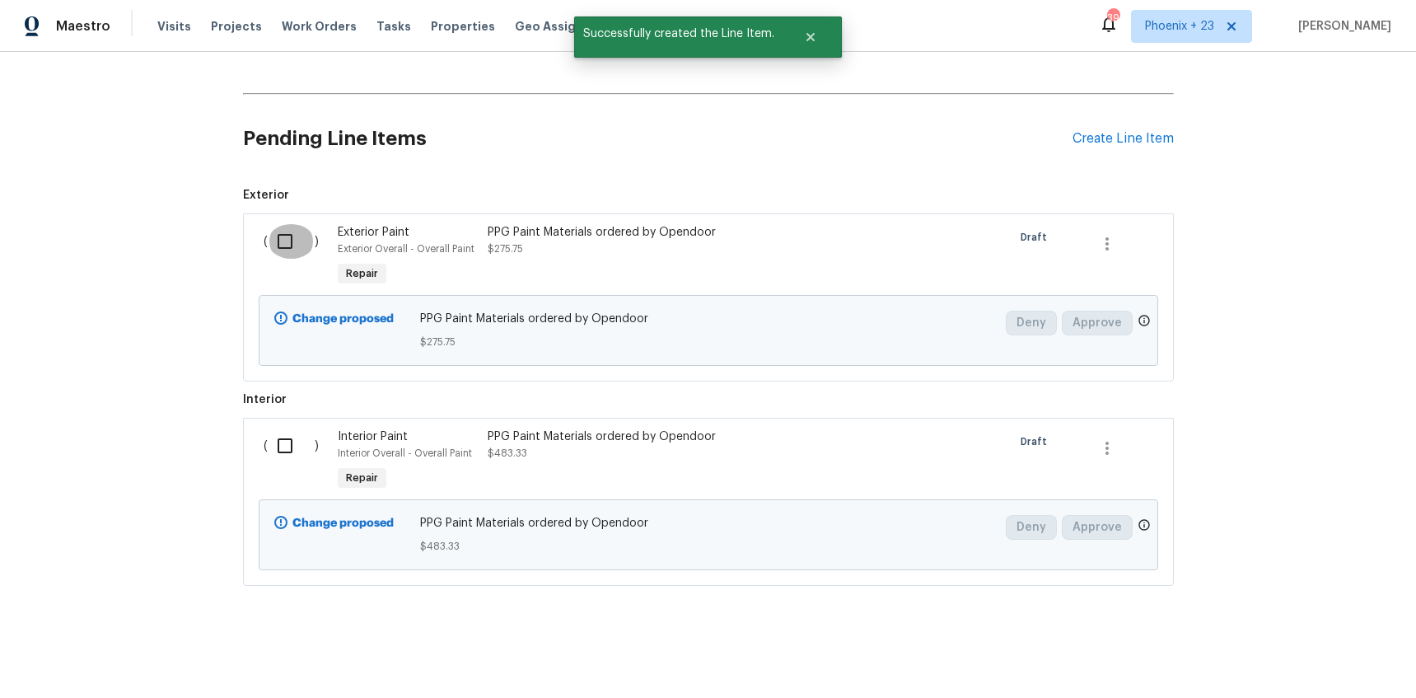
click at [274, 236] on input "checkbox" at bounding box center [291, 241] width 47 height 35
checkbox input "true"
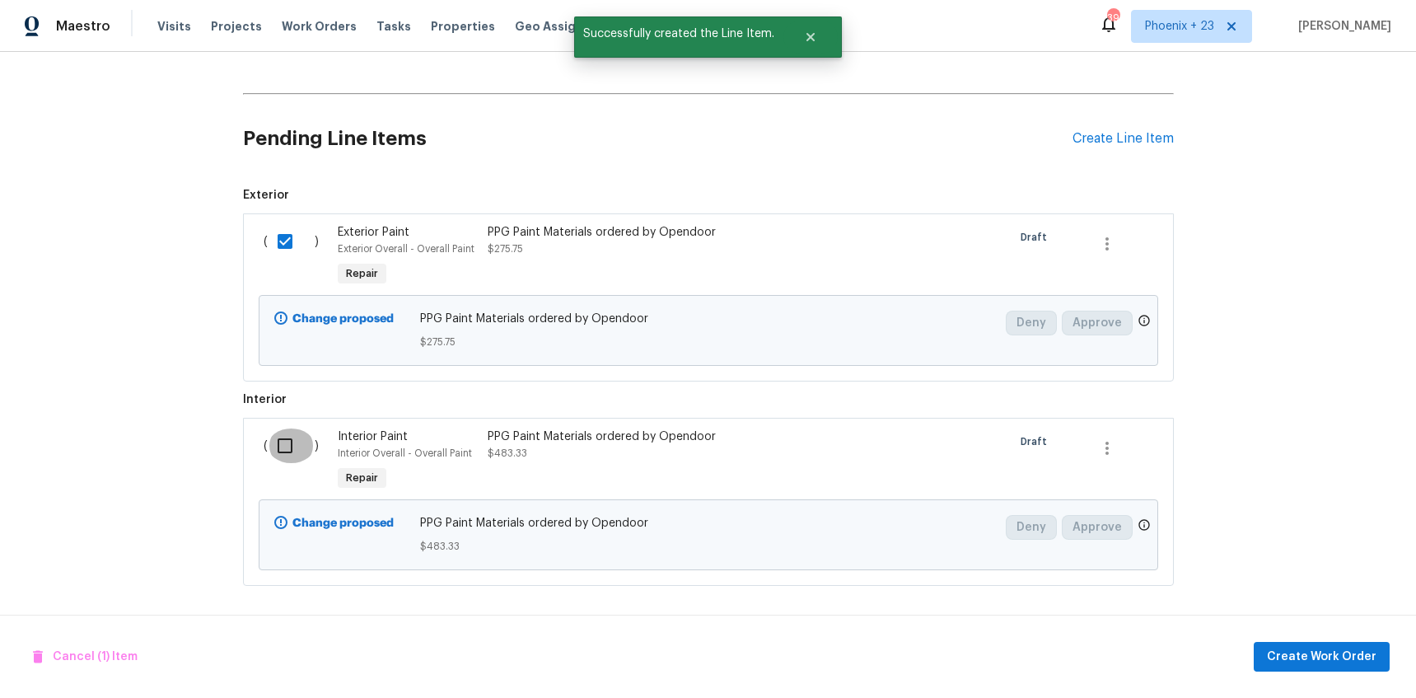
click at [299, 447] on input "checkbox" at bounding box center [291, 445] width 47 height 35
click at [1302, 644] on button "Create Work Order" at bounding box center [1322, 657] width 136 height 30
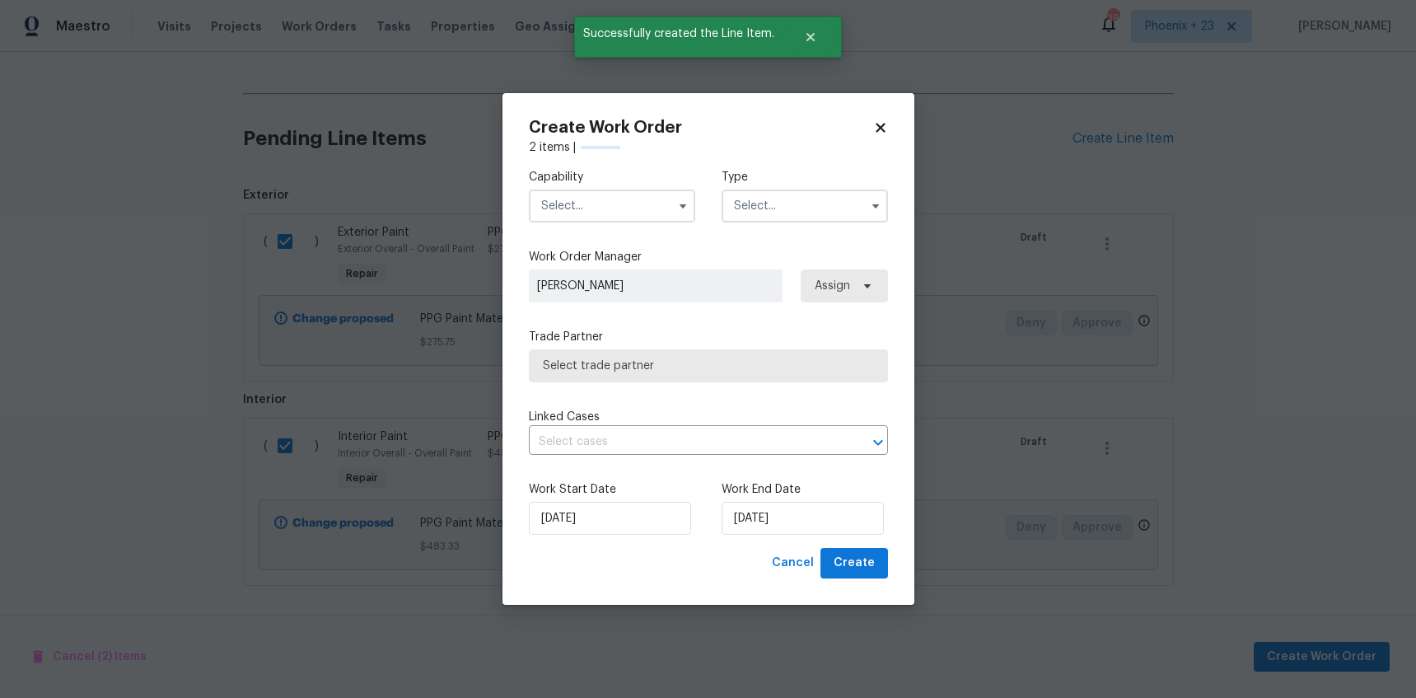
checkbox input "false"
click at [643, 211] on input "text" at bounding box center [612, 205] width 166 height 33
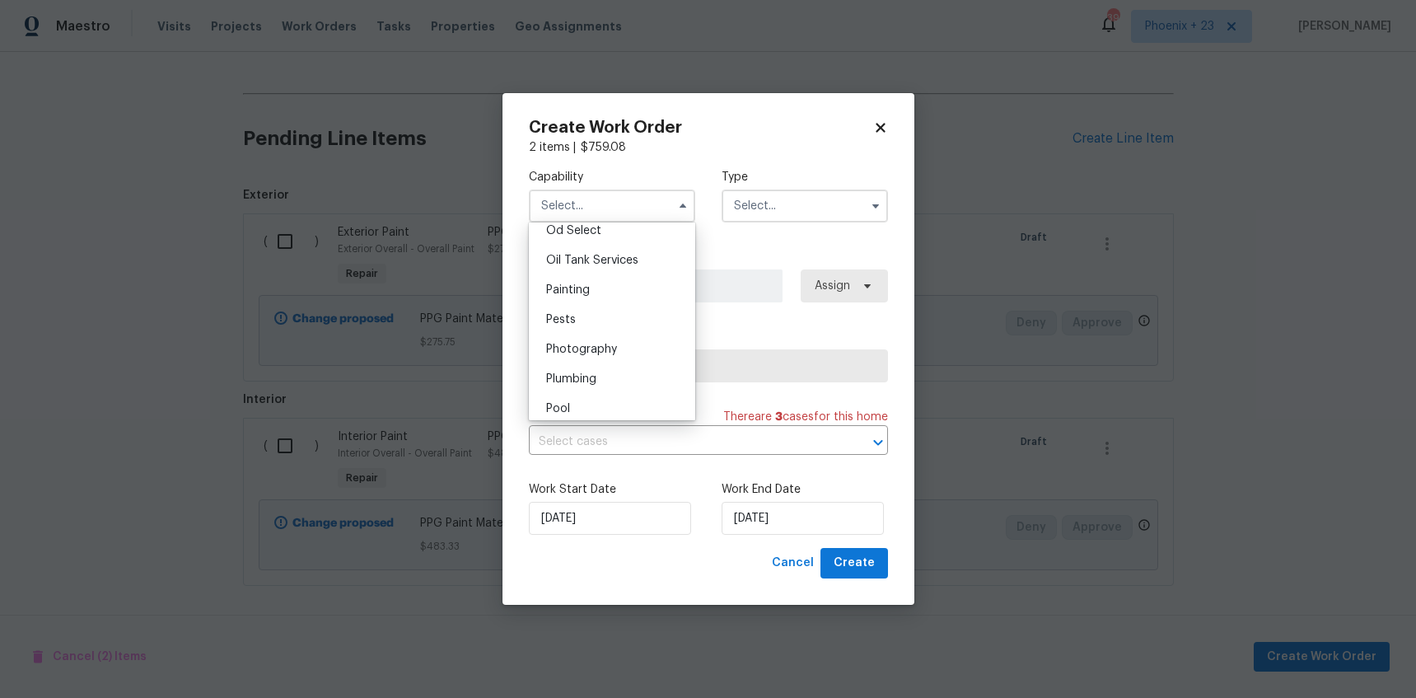
scroll to position [1324, 0]
click at [624, 297] on div "Painting" at bounding box center [612, 302] width 158 height 30
type input "Painting"
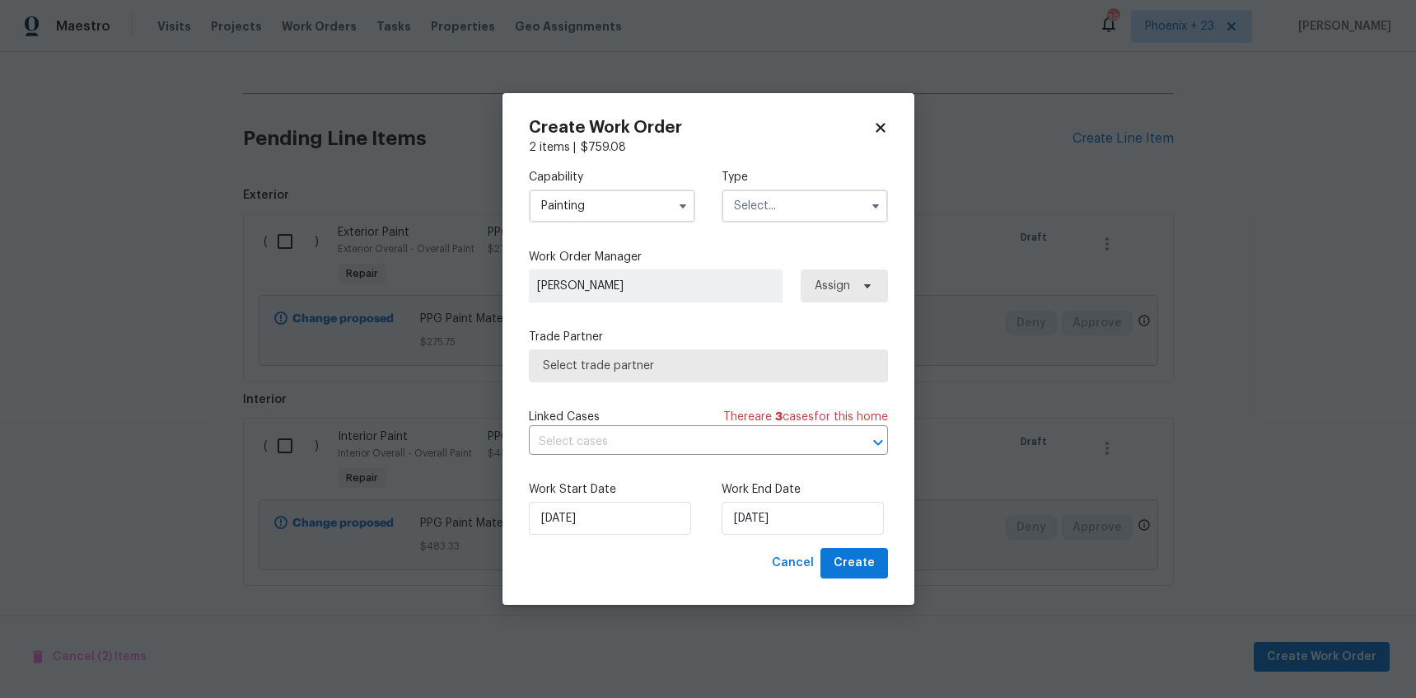
drag, startPoint x: 765, startPoint y: 199, endPoint x: 766, endPoint y: 207, distance: 8.3
click at [765, 200] on input "text" at bounding box center [805, 205] width 166 height 33
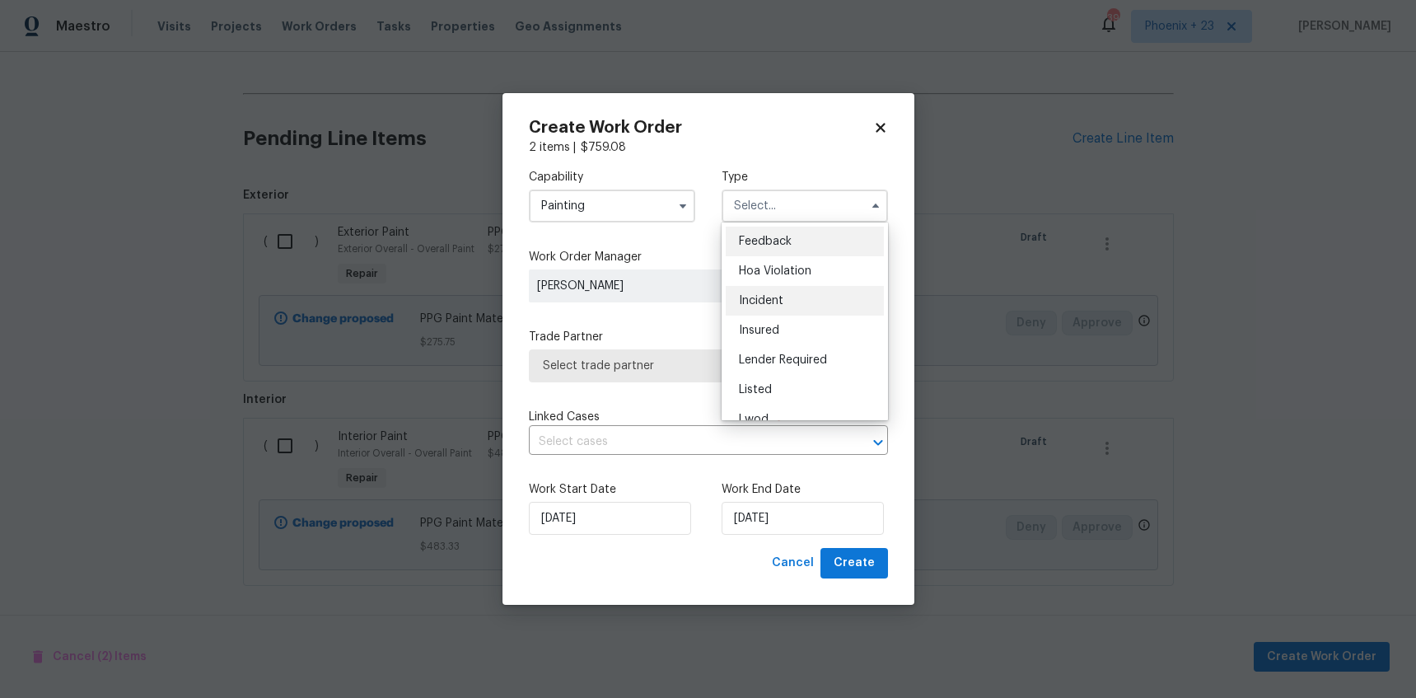
scroll to position [196, 0]
click at [802, 316] on div "Renovation" at bounding box center [805, 312] width 158 height 30
type input "Renovation"
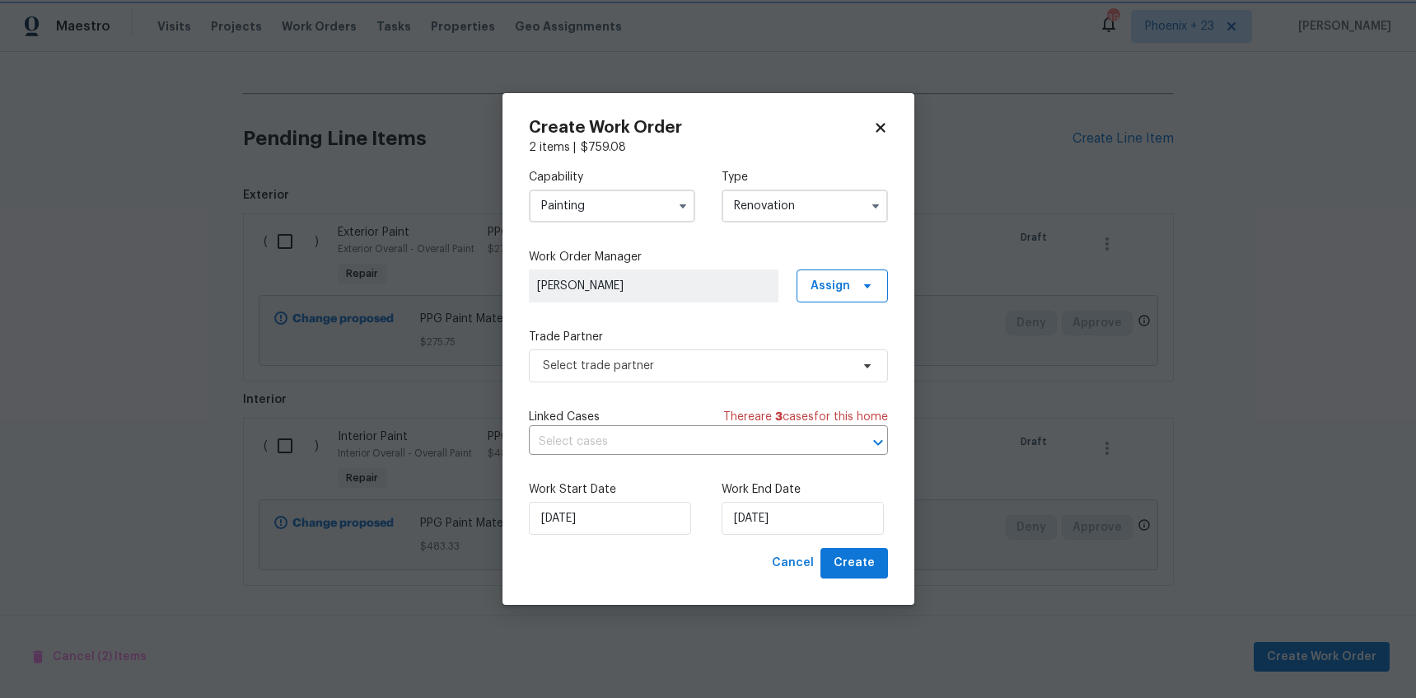
scroll to position [0, 0]
click at [830, 293] on span "Assign" at bounding box center [831, 286] width 40 height 16
click at [824, 355] on div "Assign to me" at bounding box center [845, 356] width 72 height 16
click at [713, 360] on span "Select trade partner" at bounding box center [696, 366] width 307 height 16
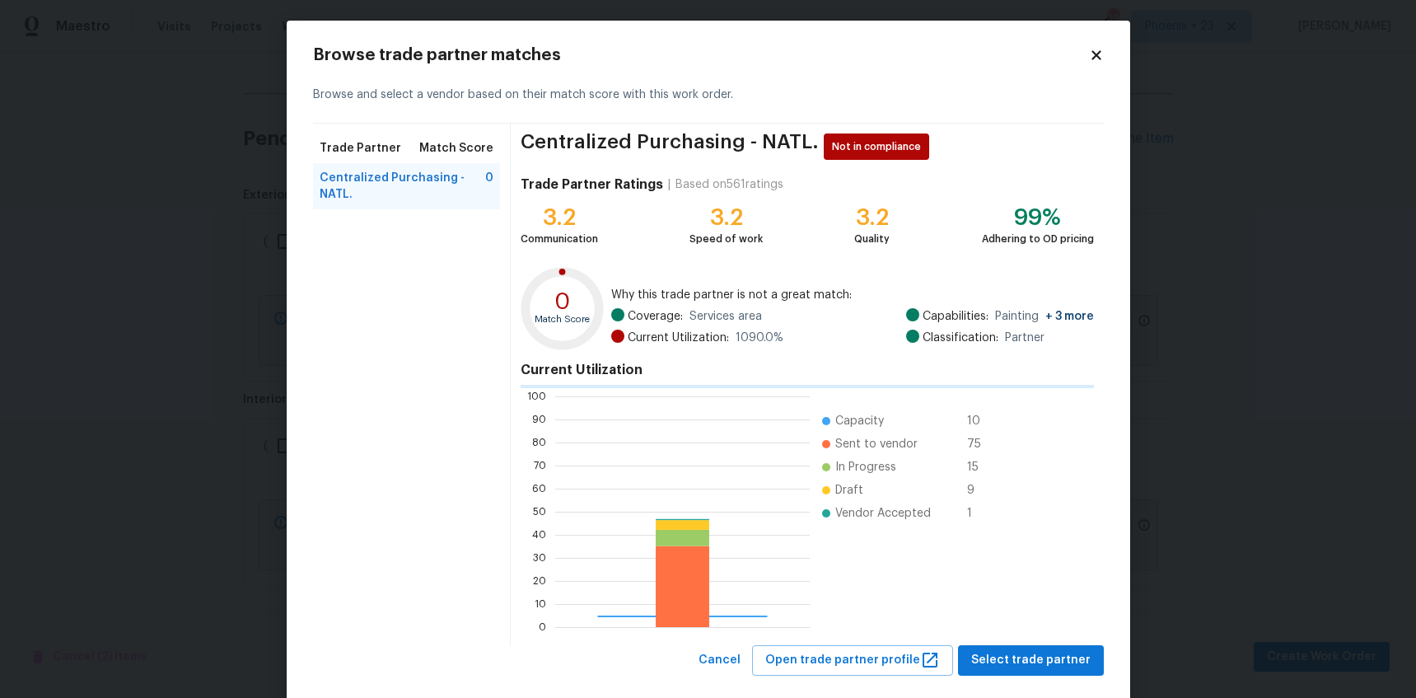
scroll to position [231, 255]
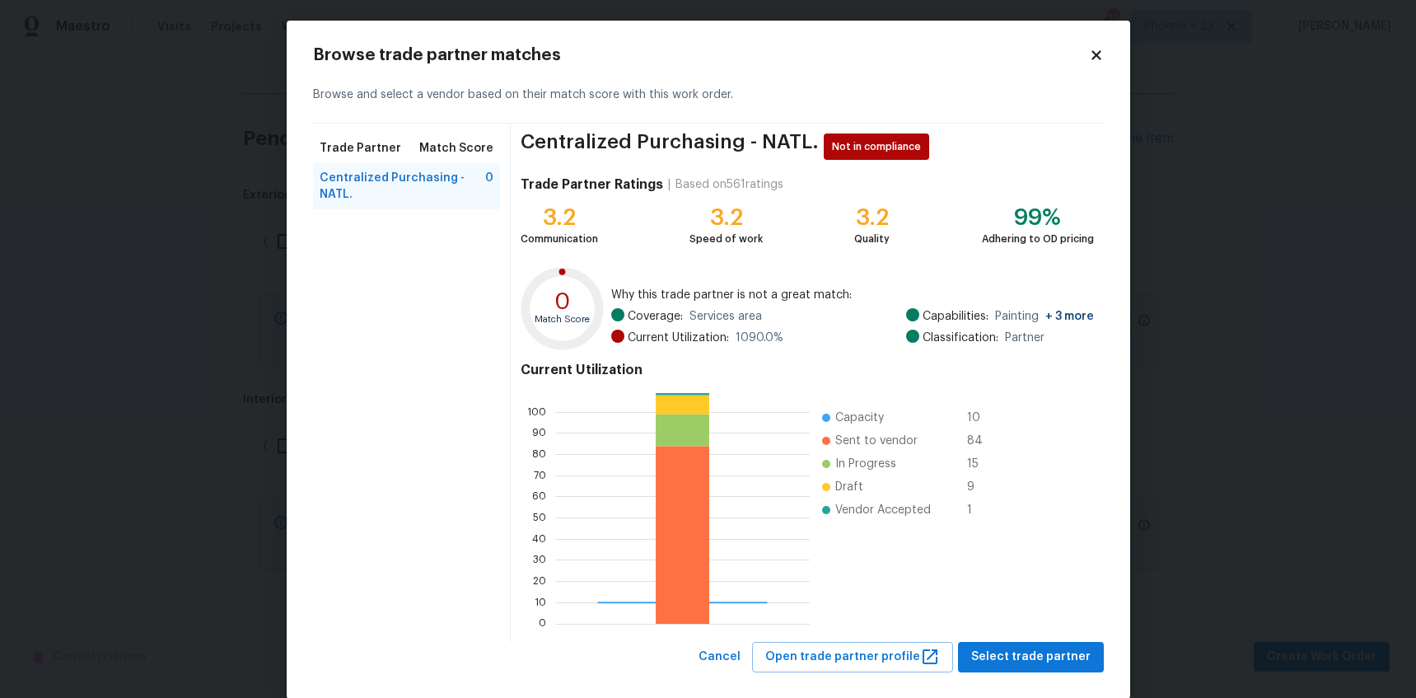
click at [1035, 675] on div "Browse trade partner matches Browse and select a vendor based on their match sc…" at bounding box center [709, 360] width 844 height 678
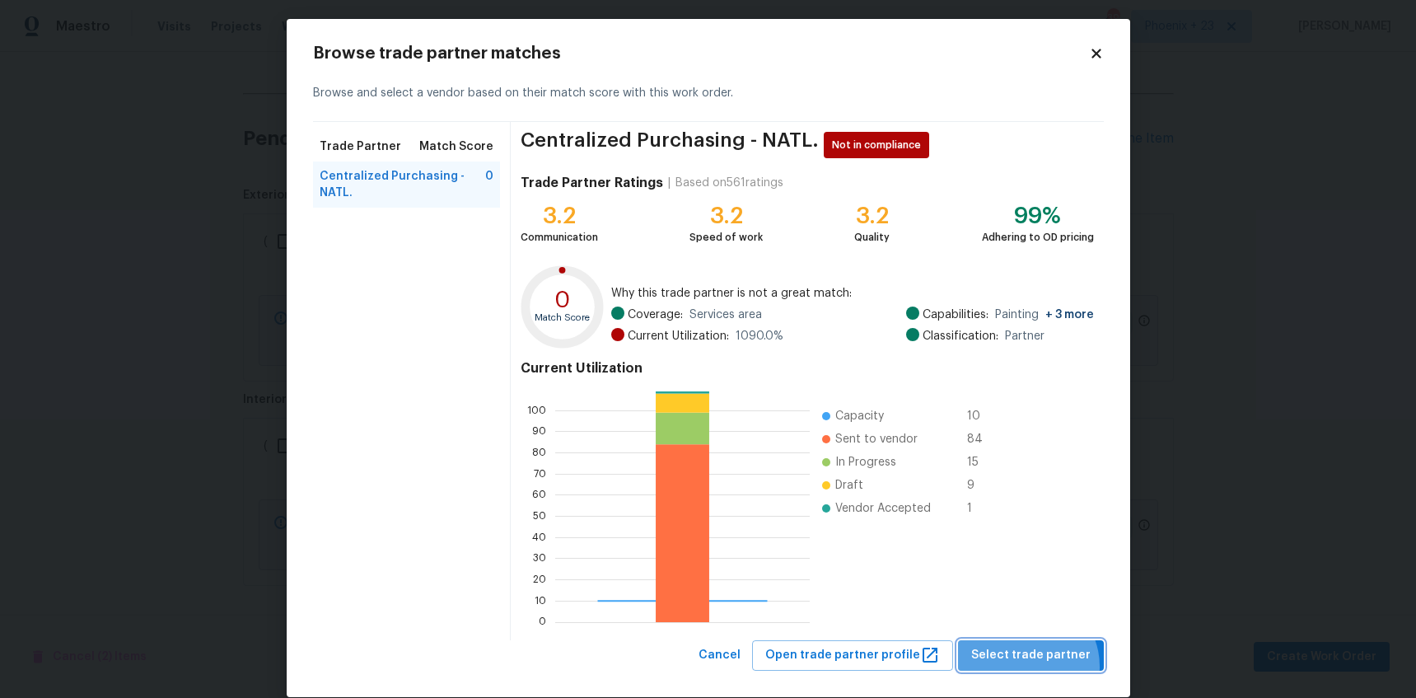
click at [1031, 667] on button "Select trade partner" at bounding box center [1031, 655] width 146 height 30
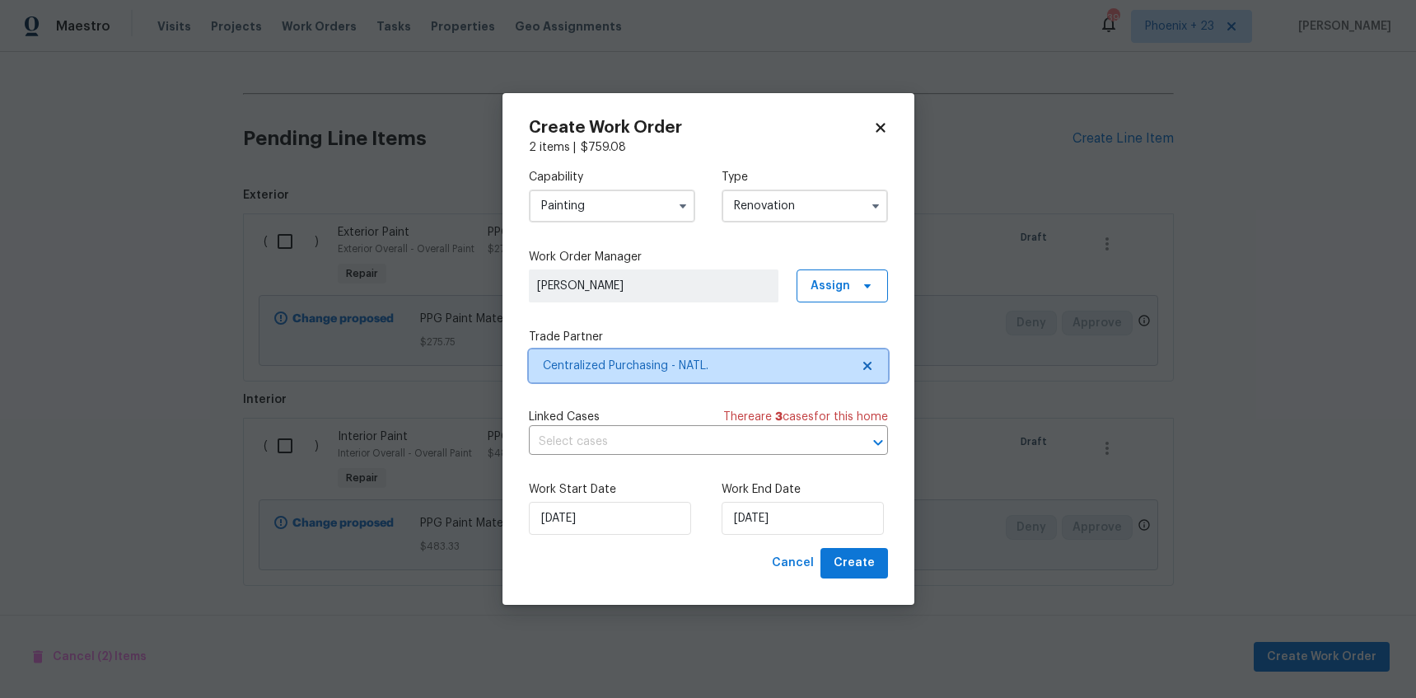
scroll to position [0, 0]
click at [867, 560] on span "Create" at bounding box center [854, 563] width 41 height 21
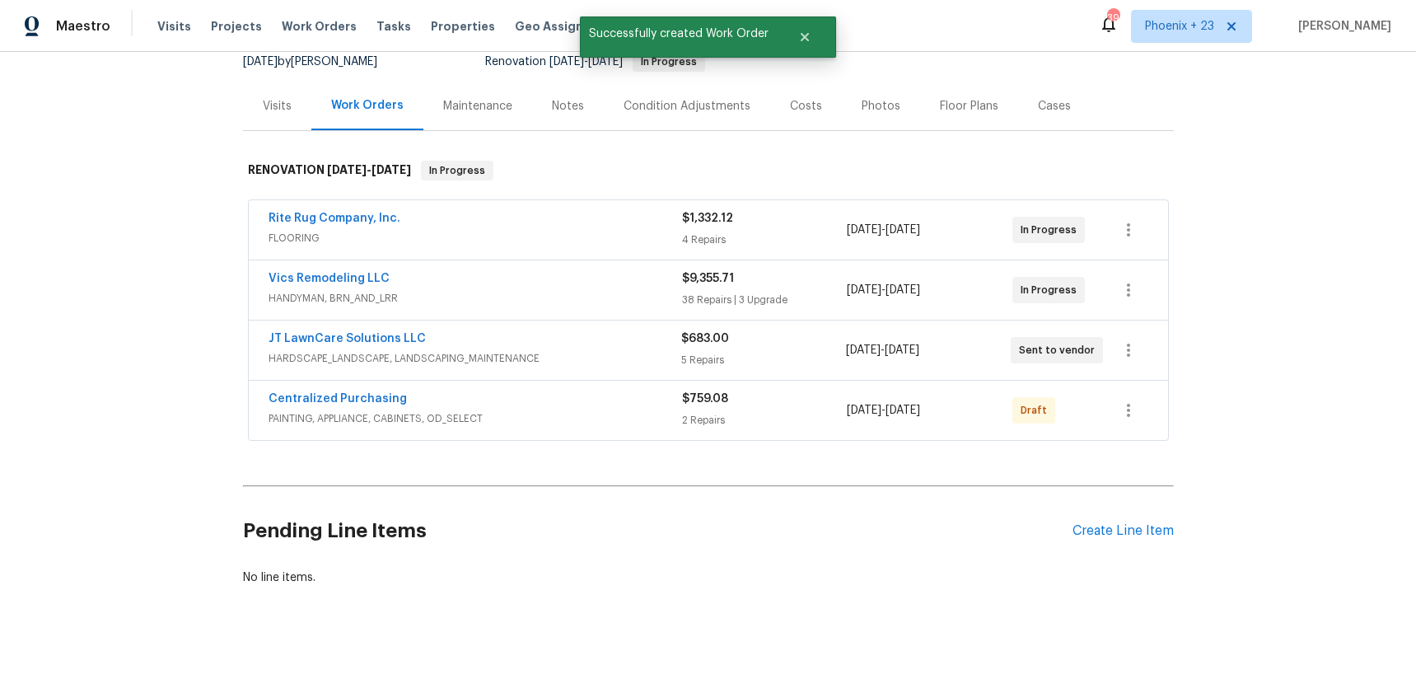
scroll to position [167, 0]
click at [1124, 419] on icon "button" at bounding box center [1129, 411] width 20 height 20
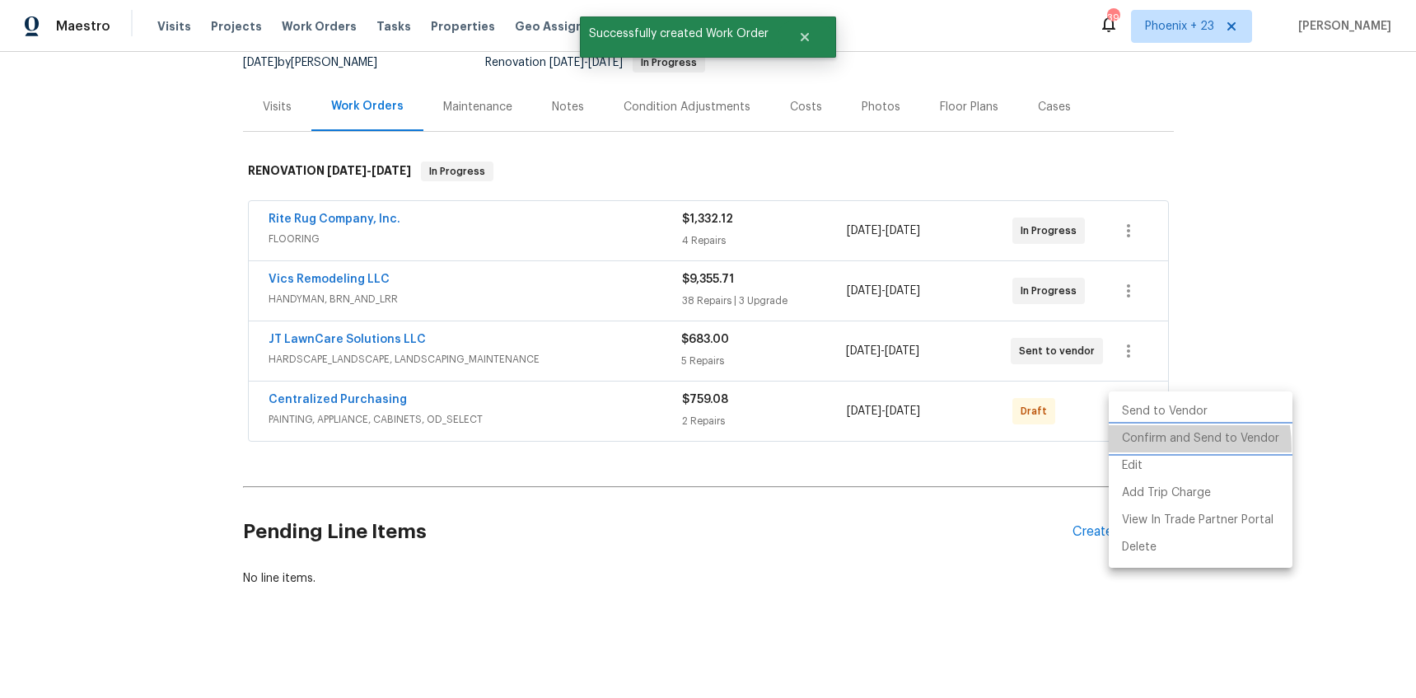
click at [1134, 448] on li "Confirm and Send to Vendor" at bounding box center [1201, 438] width 184 height 27
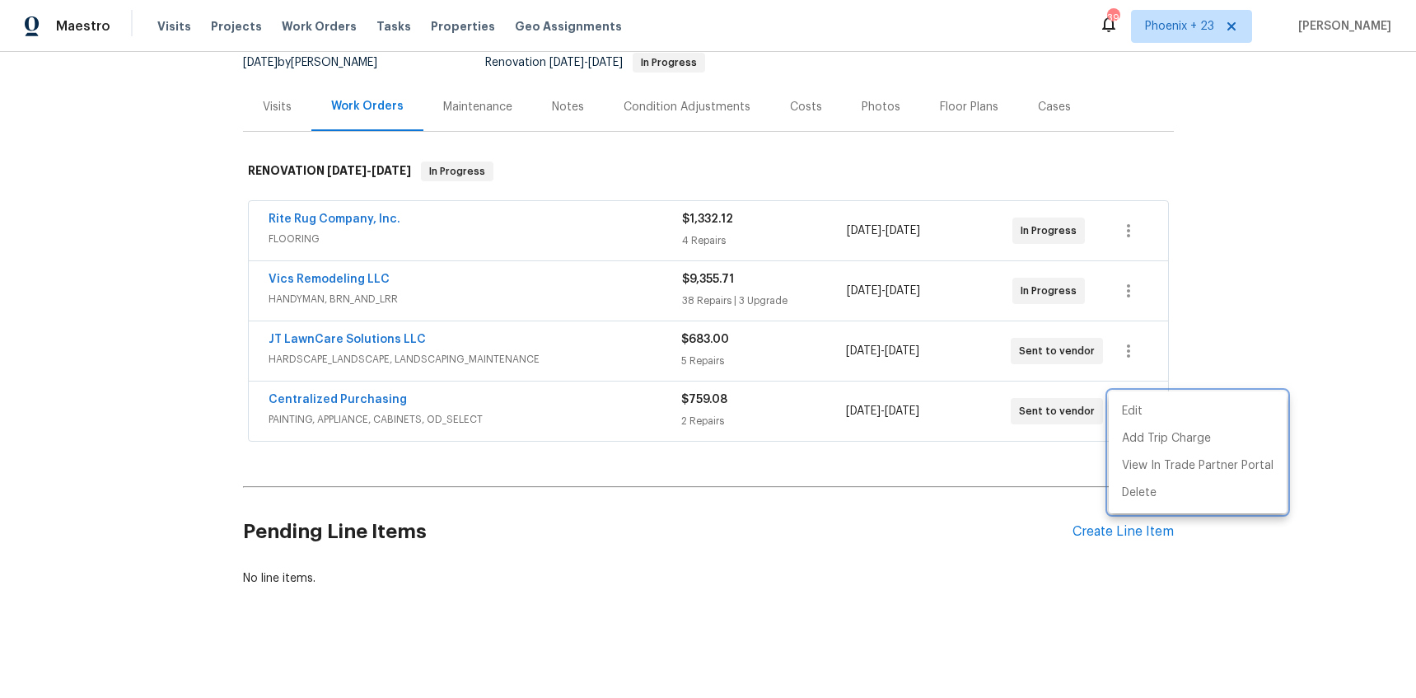
click at [383, 393] on div at bounding box center [708, 349] width 1416 height 698
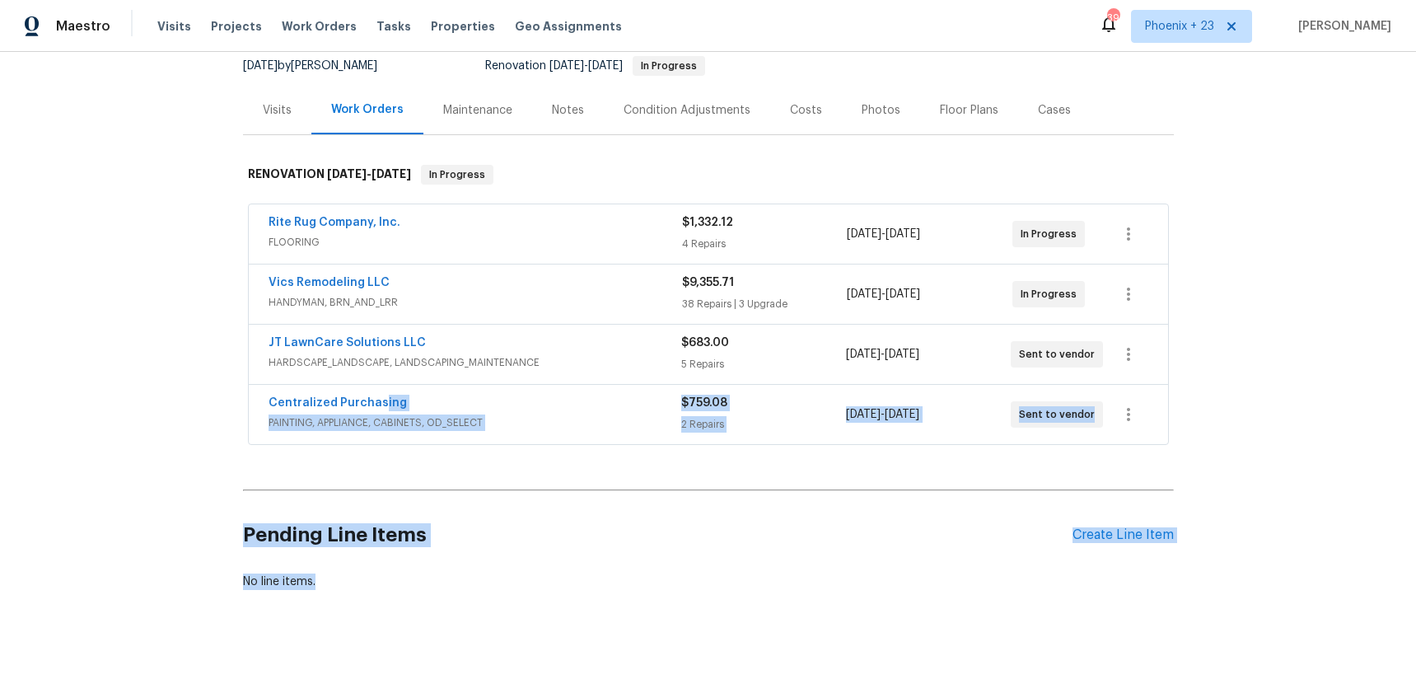
click at [739, 543] on h2 "Pending Line Items" at bounding box center [658, 535] width 830 height 77
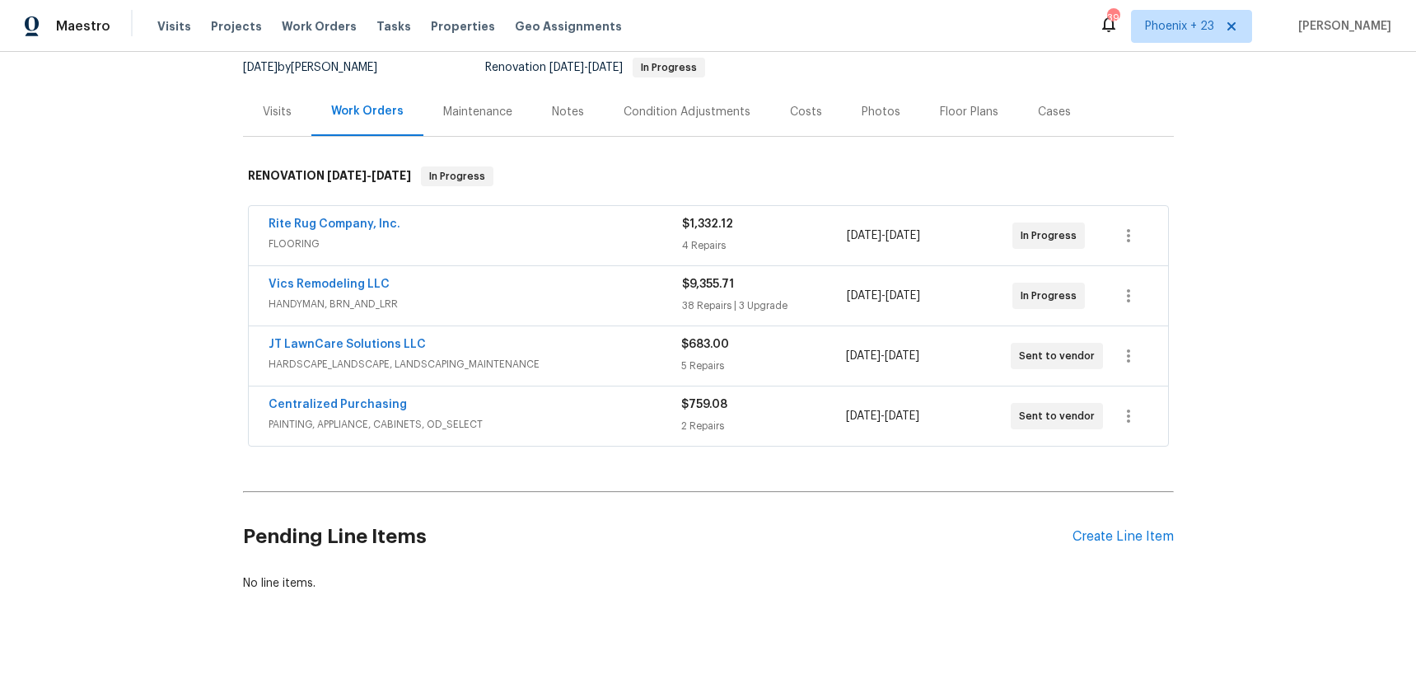
scroll to position [161, 0]
click at [372, 397] on span "Centralized Purchasing" at bounding box center [338, 405] width 138 height 16
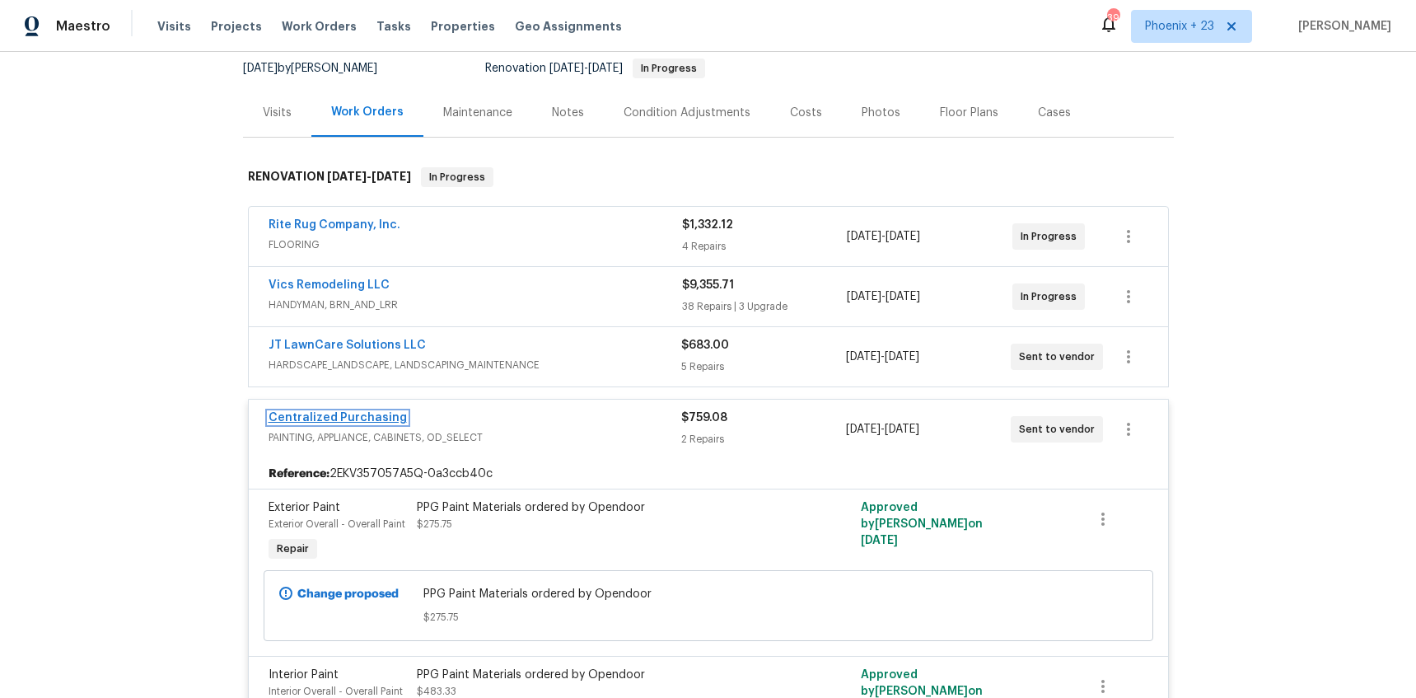
click at [375, 423] on link "Centralized Purchasing" at bounding box center [338, 418] width 138 height 12
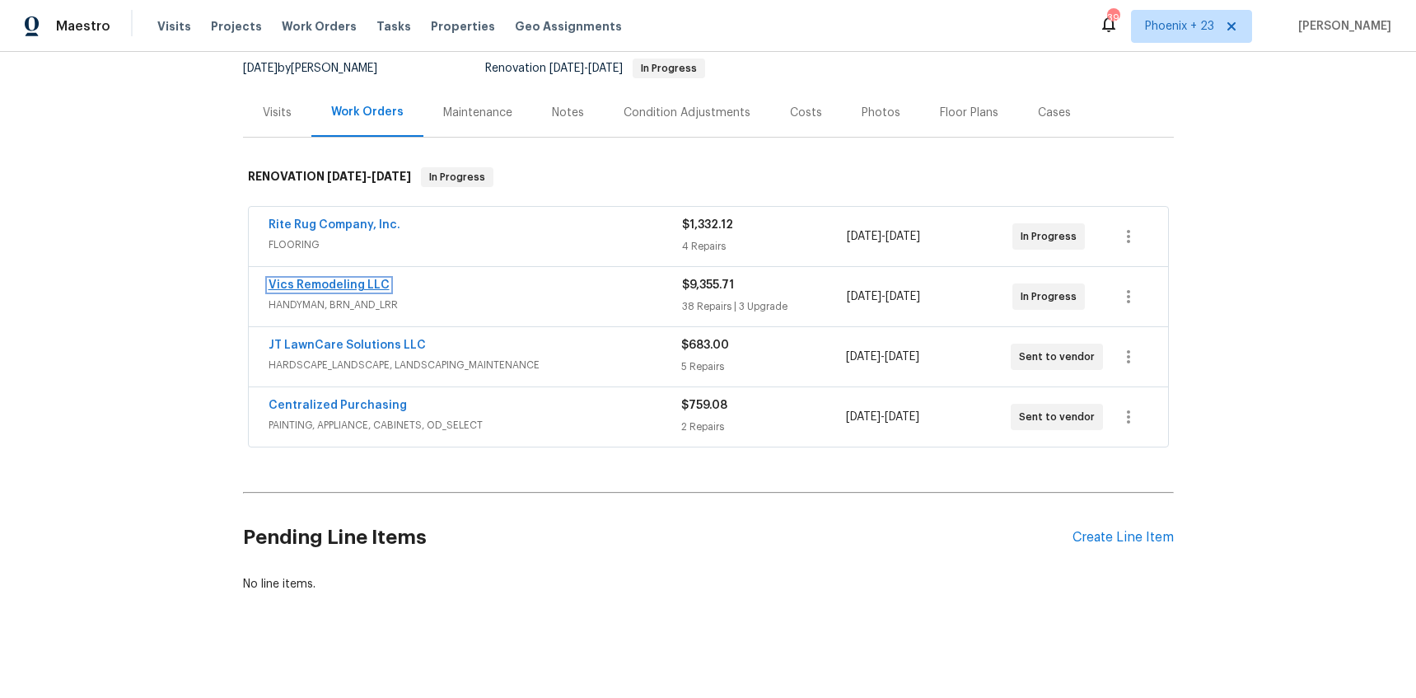
click at [315, 285] on link "Vics Remodeling LLC" at bounding box center [329, 285] width 121 height 12
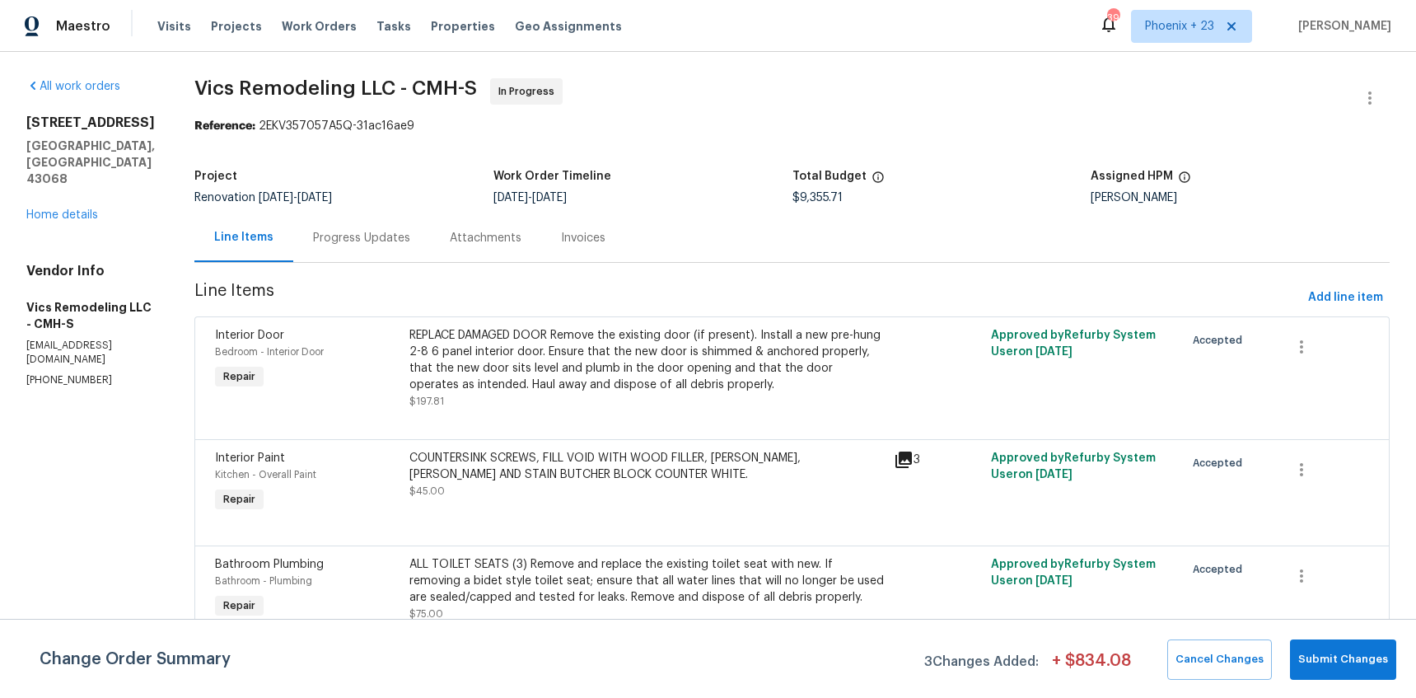
click at [326, 247] on div "Progress Updates" at bounding box center [361, 237] width 137 height 49
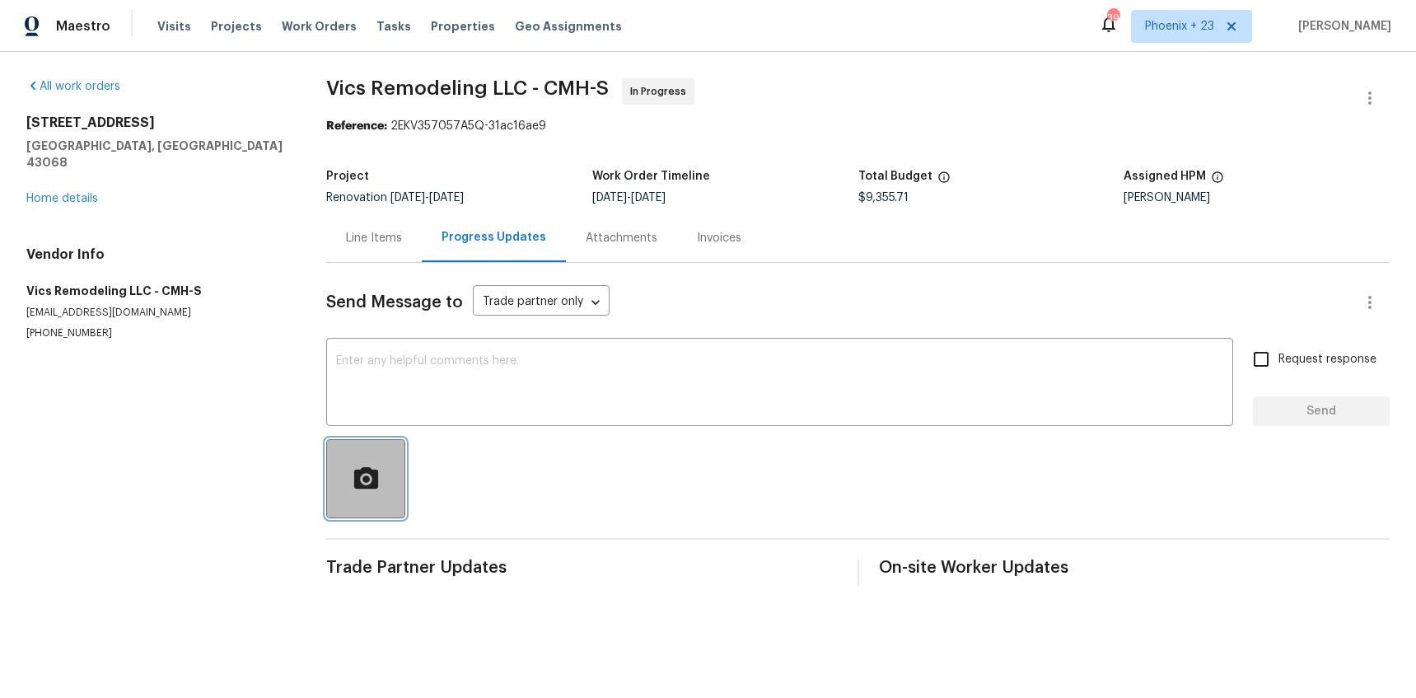
click at [378, 465] on icon "button" at bounding box center [366, 479] width 29 height 29
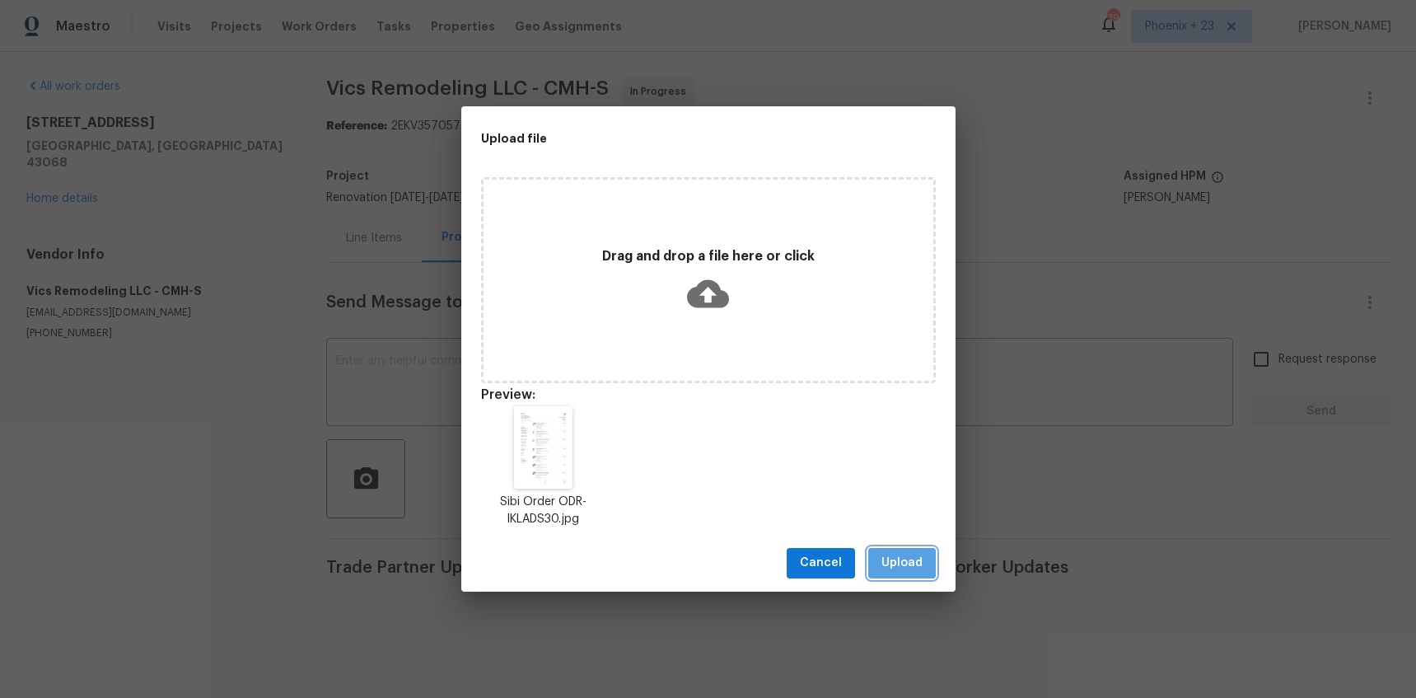
click at [933, 572] on button "Upload" at bounding box center [902, 563] width 68 height 30
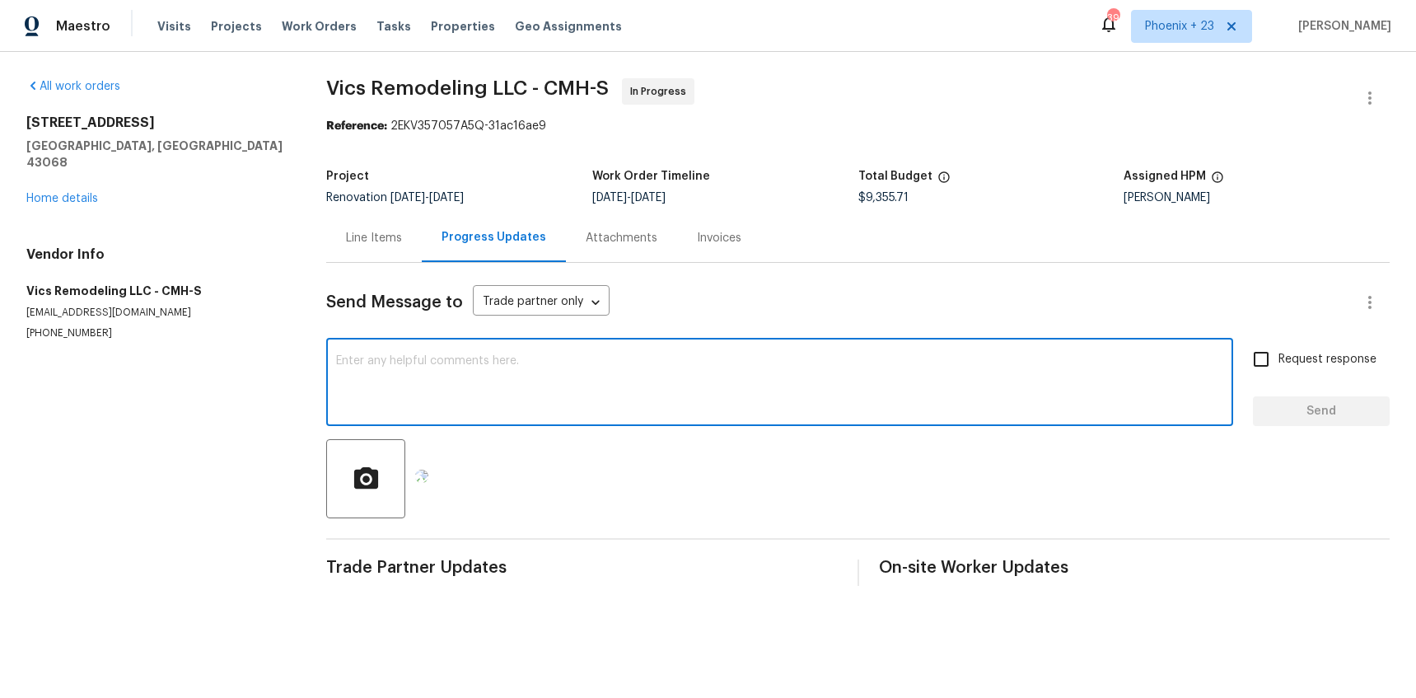
click at [610, 364] on textarea at bounding box center [779, 384] width 887 height 58
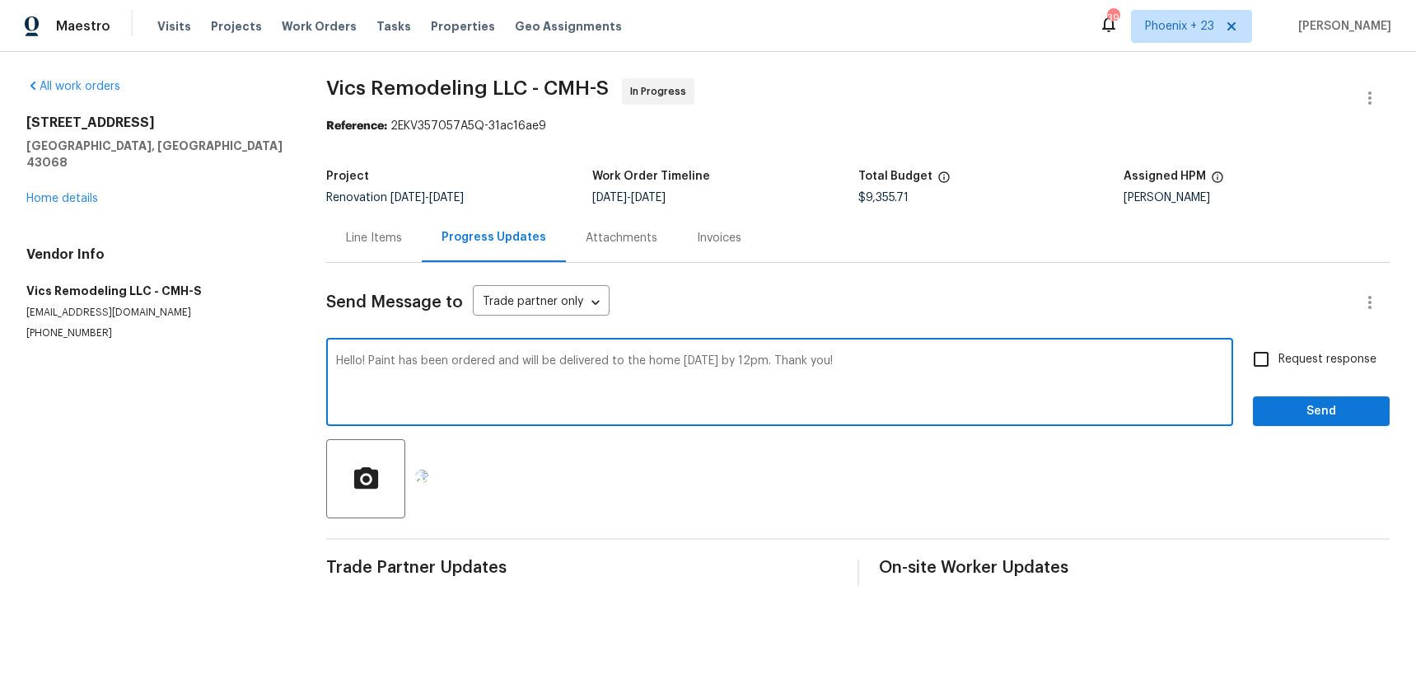
type textarea "Hello! Paint has been ordered and will be delivered to the home [DATE] by 12pm.…"
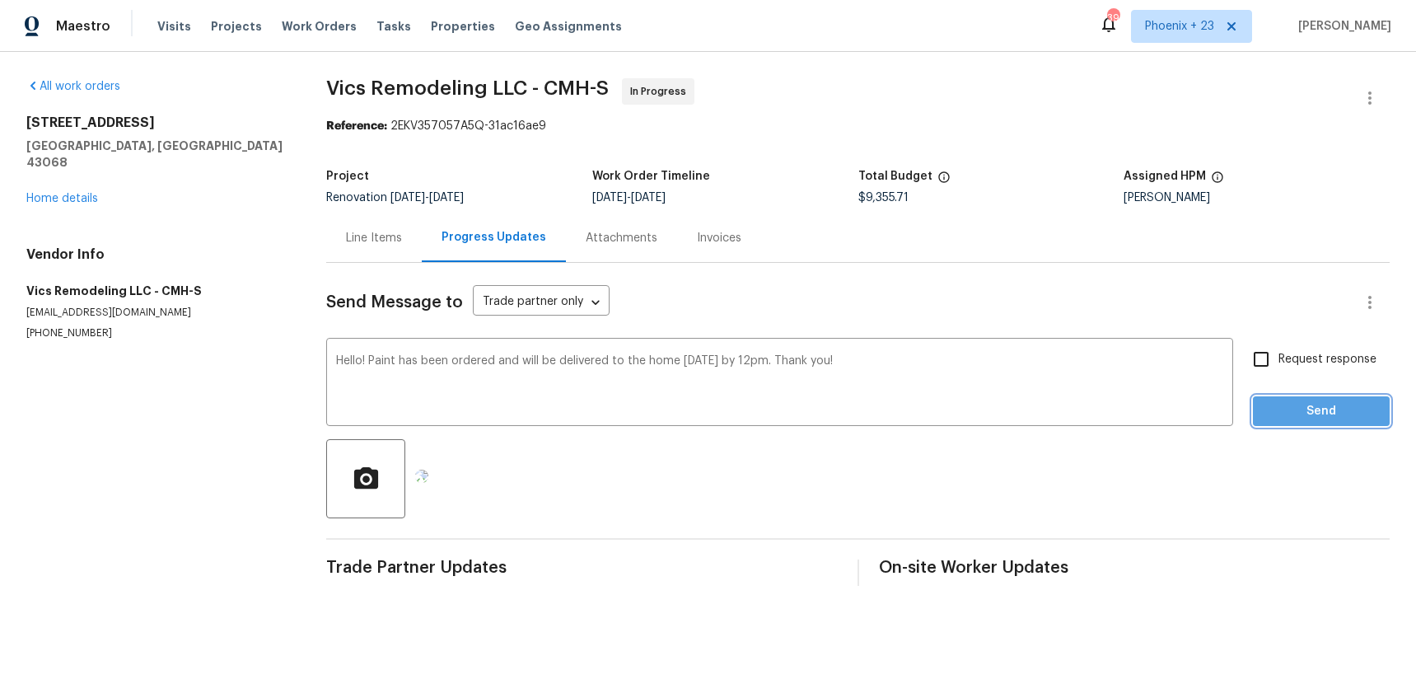
click at [1279, 418] on span "Send" at bounding box center [1321, 411] width 110 height 21
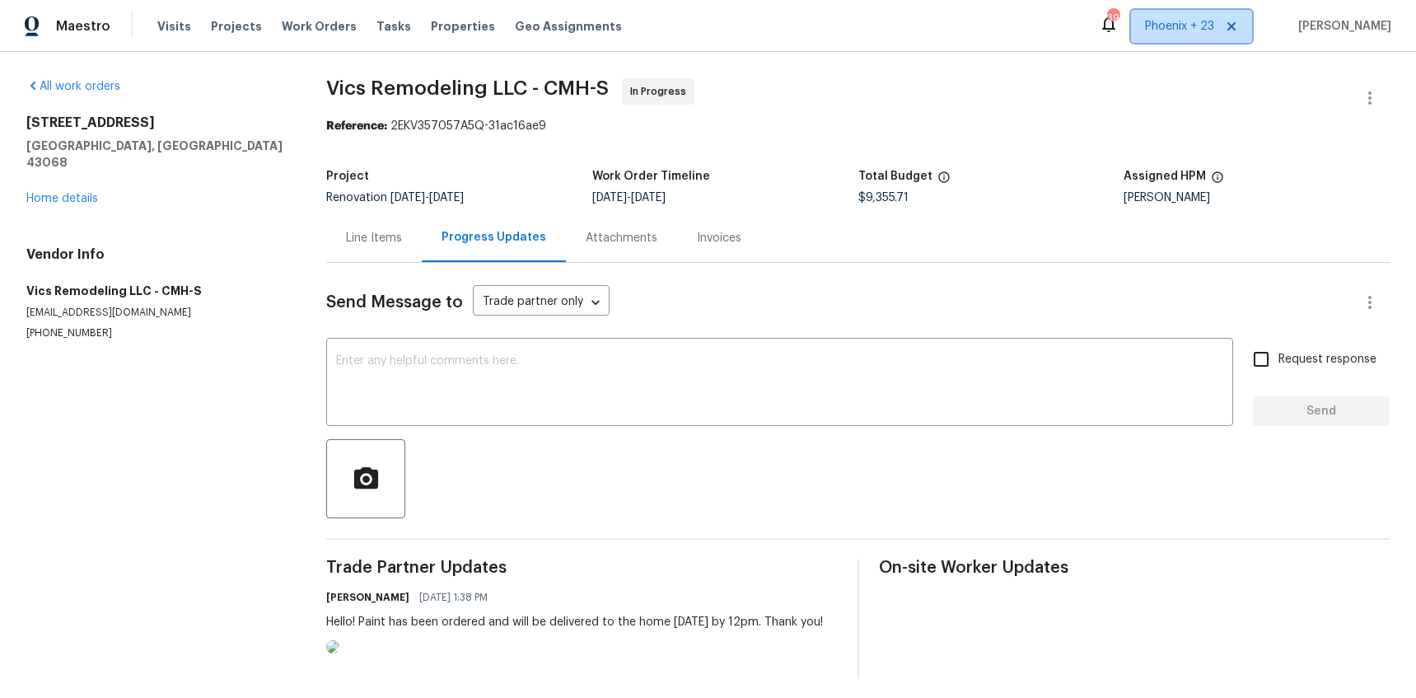
drag, startPoint x: 1181, startPoint y: 10, endPoint x: 1182, endPoint y: 23, distance: 13.2
click at [1181, 10] on span "Phoenix + 23" at bounding box center [1191, 26] width 121 height 33
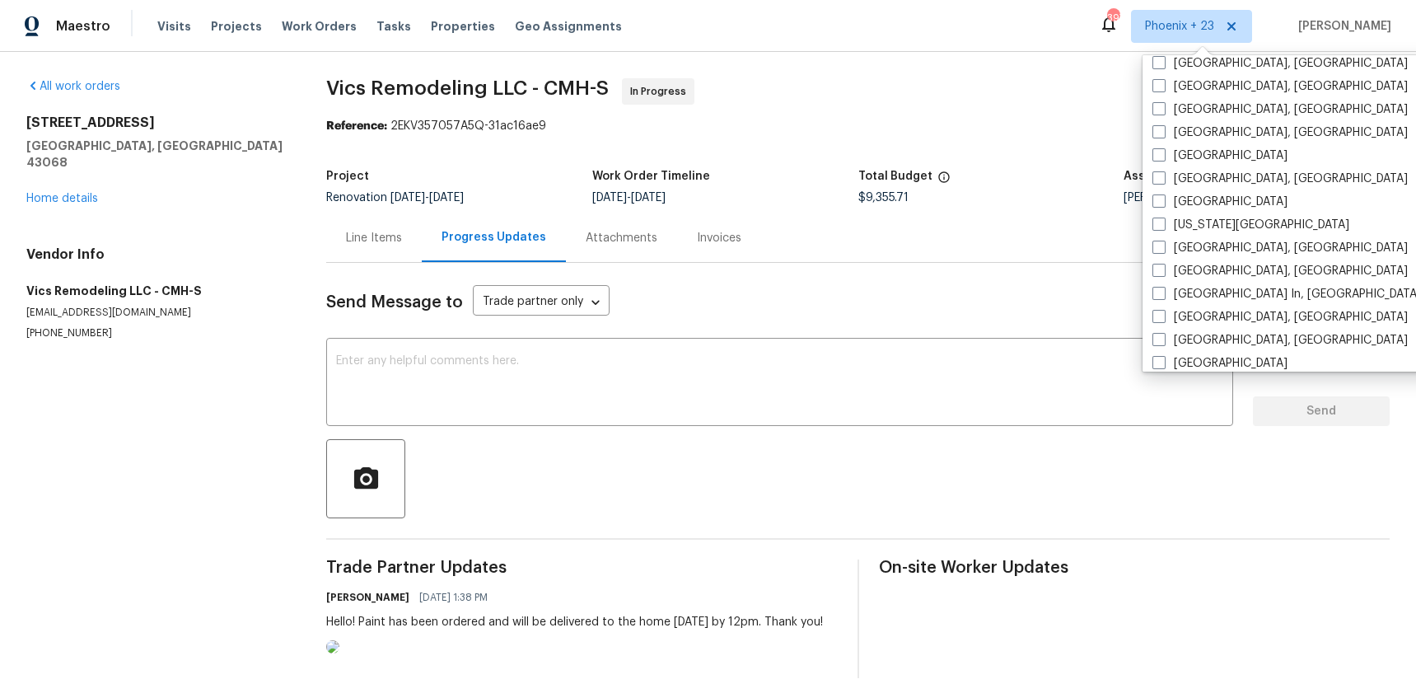
scroll to position [1104, 0]
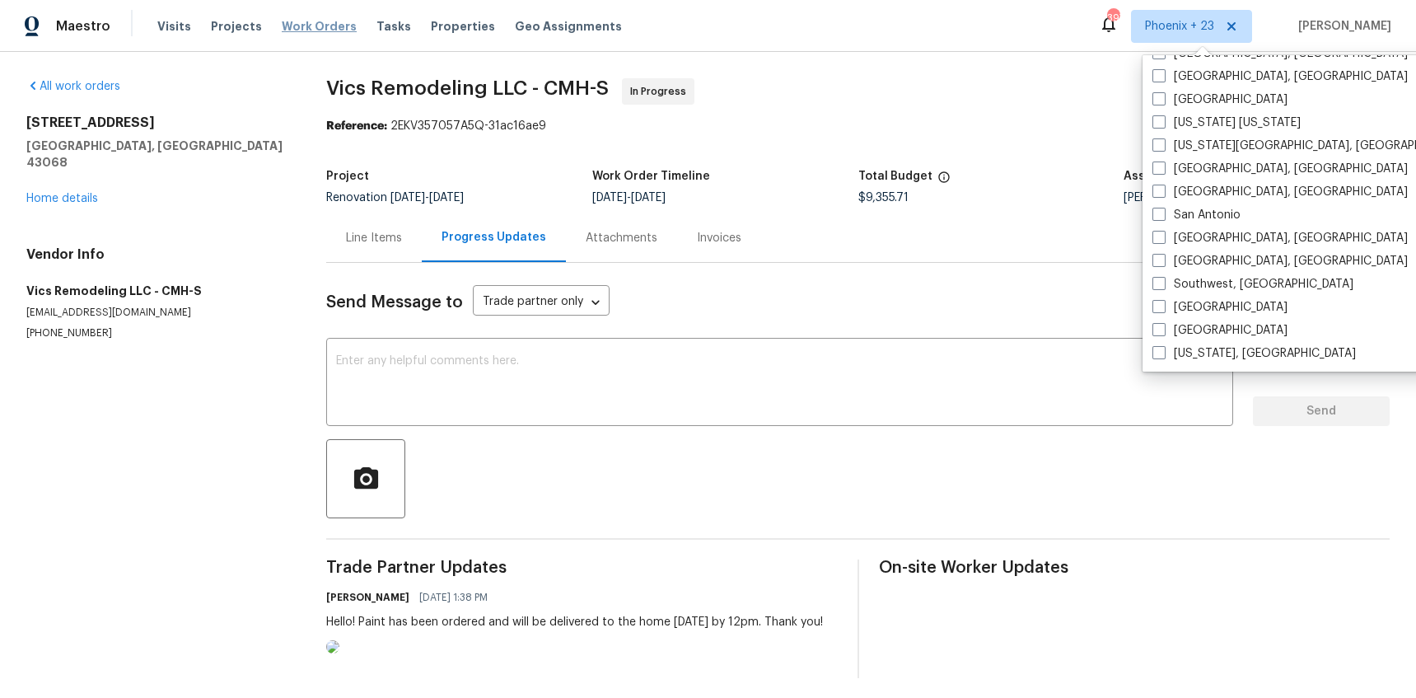
click at [315, 29] on span "Work Orders" at bounding box center [319, 26] width 75 height 16
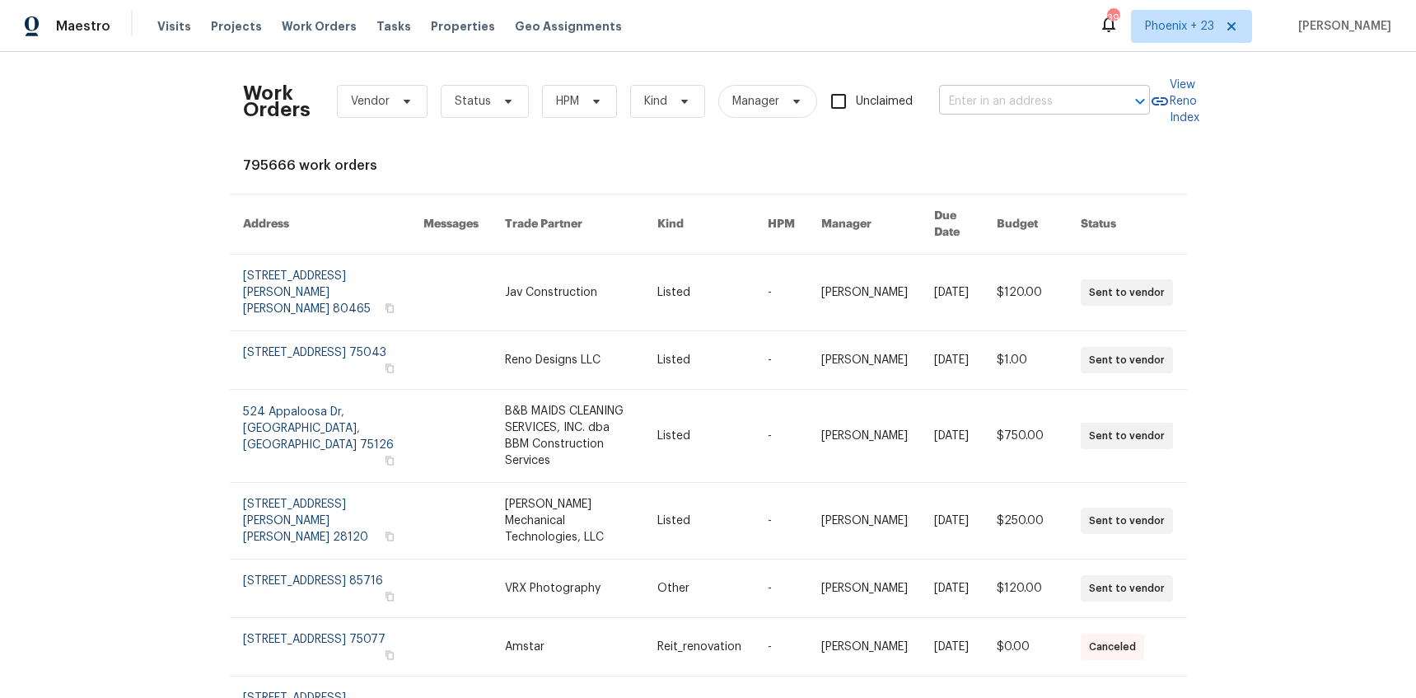
click at [1043, 97] on input "text" at bounding box center [1021, 102] width 165 height 26
paste input "[STREET_ADDRESS][PERSON_NAME]"
type input "[STREET_ADDRESS][PERSON_NAME]"
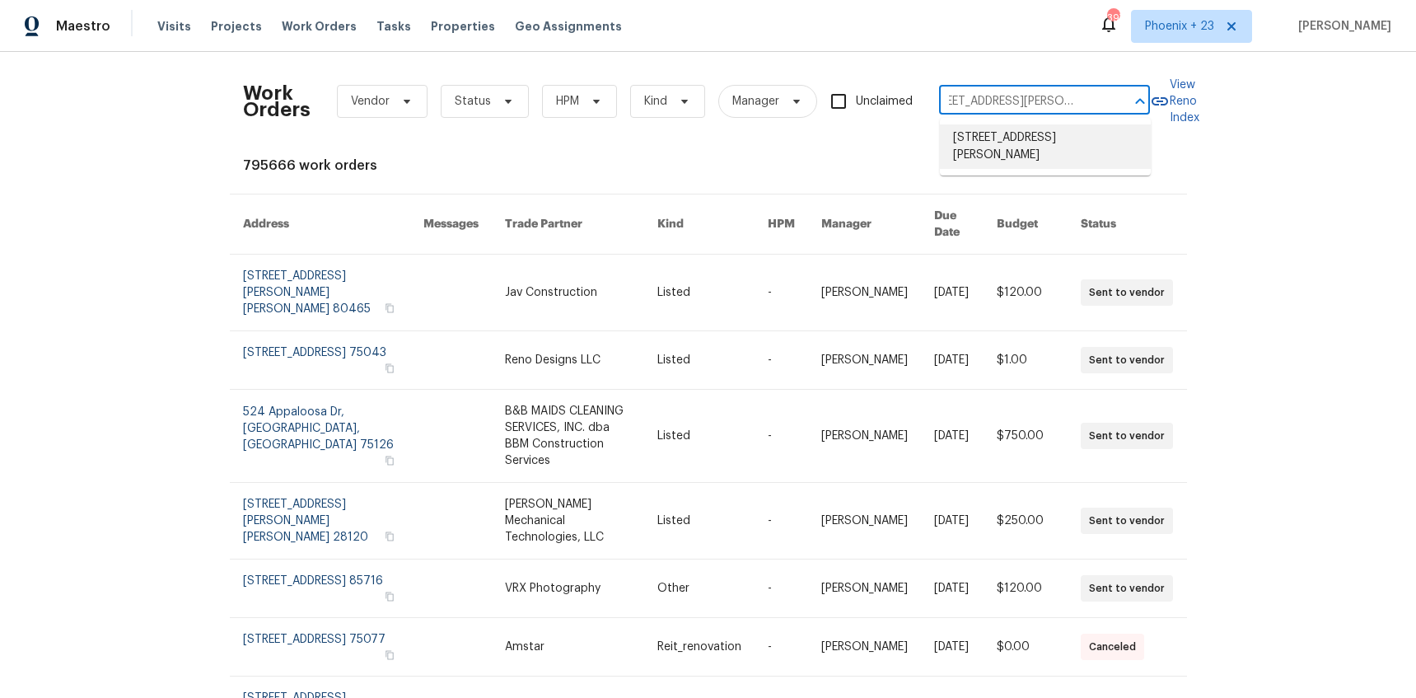
click at [1028, 125] on li "[STREET_ADDRESS][PERSON_NAME]" at bounding box center [1045, 146] width 211 height 44
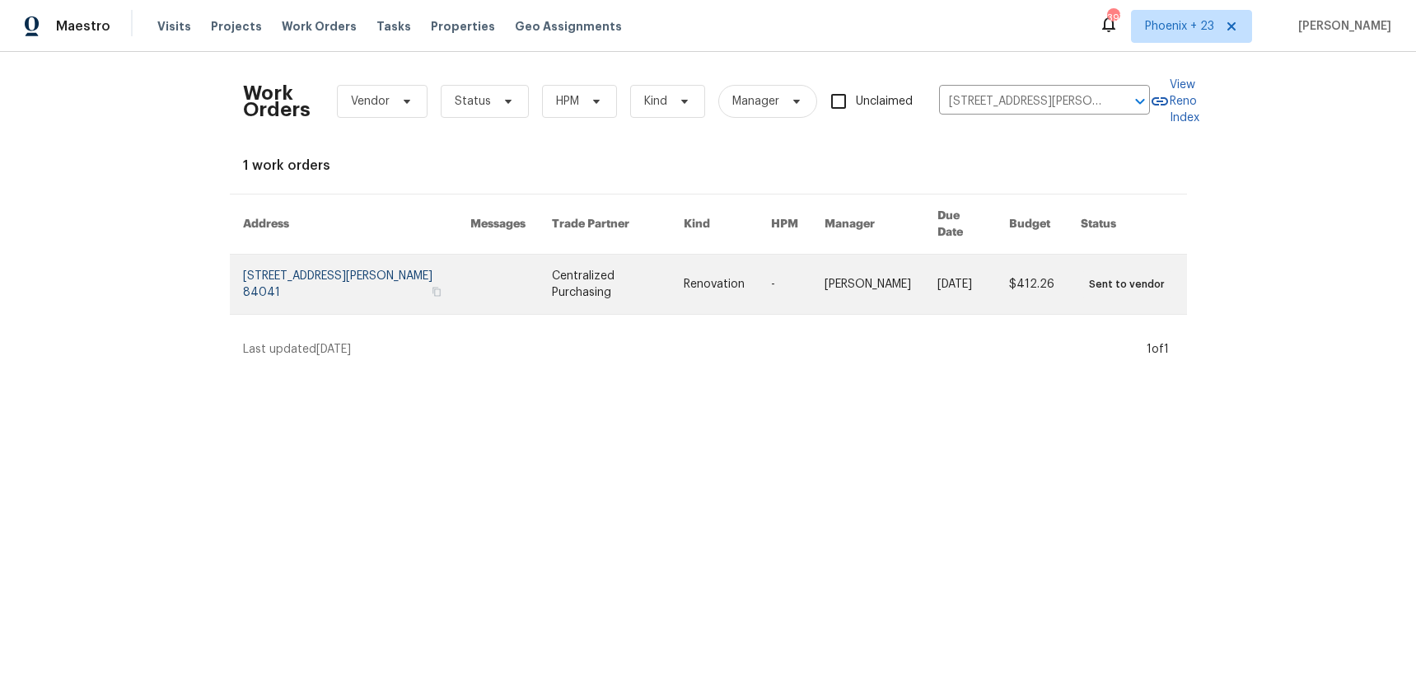
click at [539, 272] on td "Centralized Purchasing" at bounding box center [605, 285] width 133 height 60
click at [539, 273] on td "Centralized Purchasing" at bounding box center [605, 285] width 133 height 60
click at [539, 272] on td "Centralized Purchasing" at bounding box center [605, 285] width 133 height 60
click at [702, 255] on link at bounding box center [727, 284] width 87 height 59
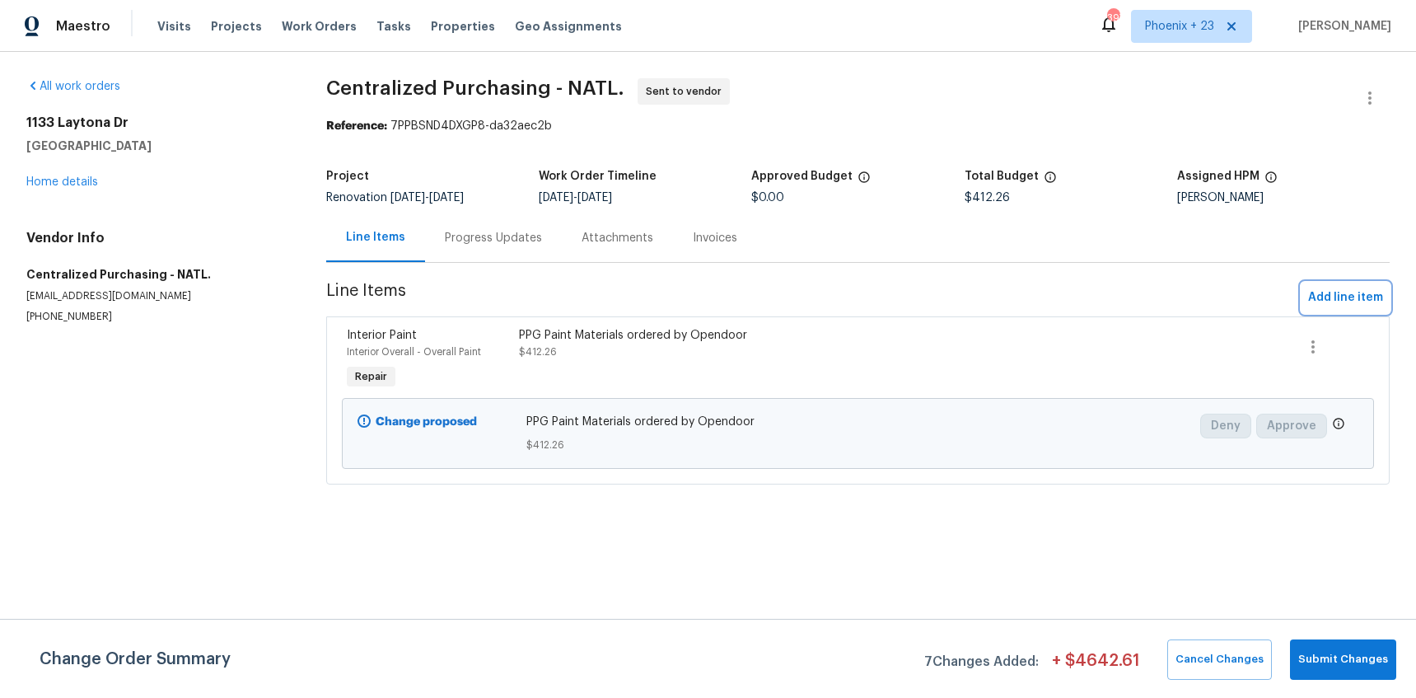
click at [1324, 291] on span "Add line item" at bounding box center [1345, 298] width 75 height 21
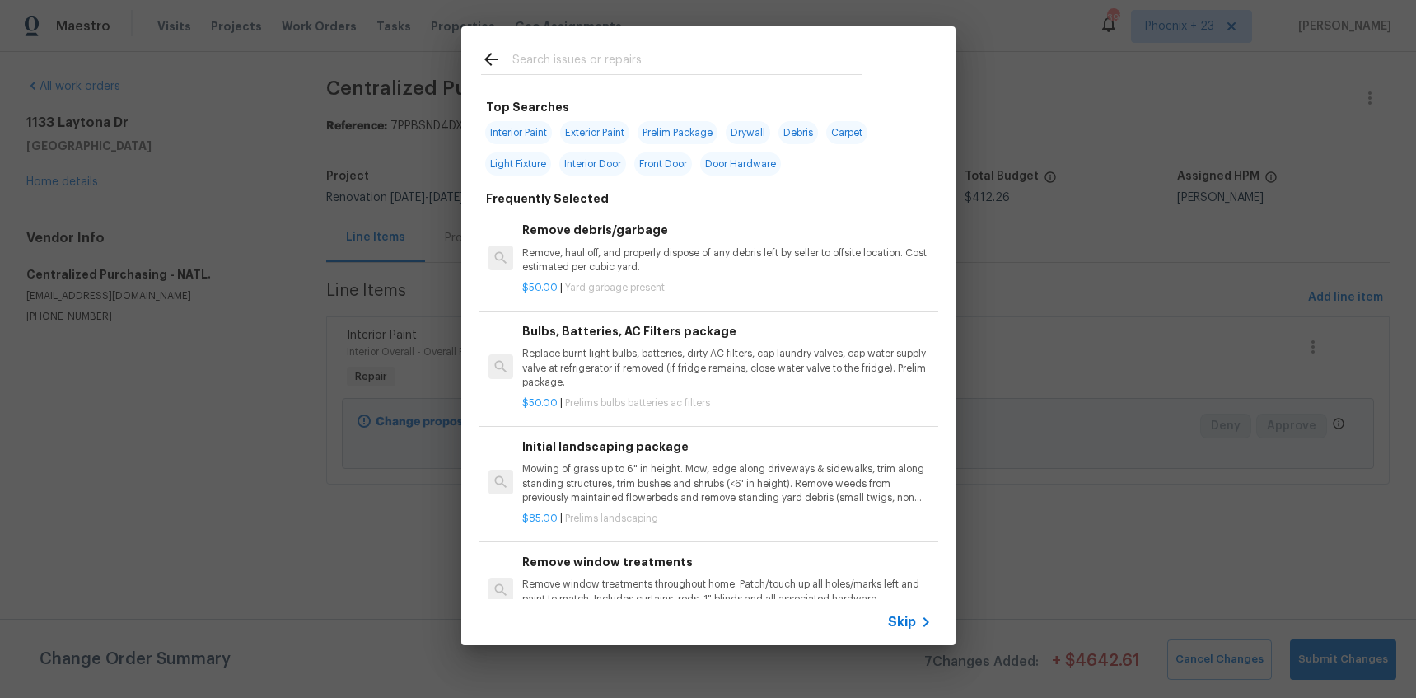
click at [626, 63] on input "text" at bounding box center [686, 61] width 349 height 25
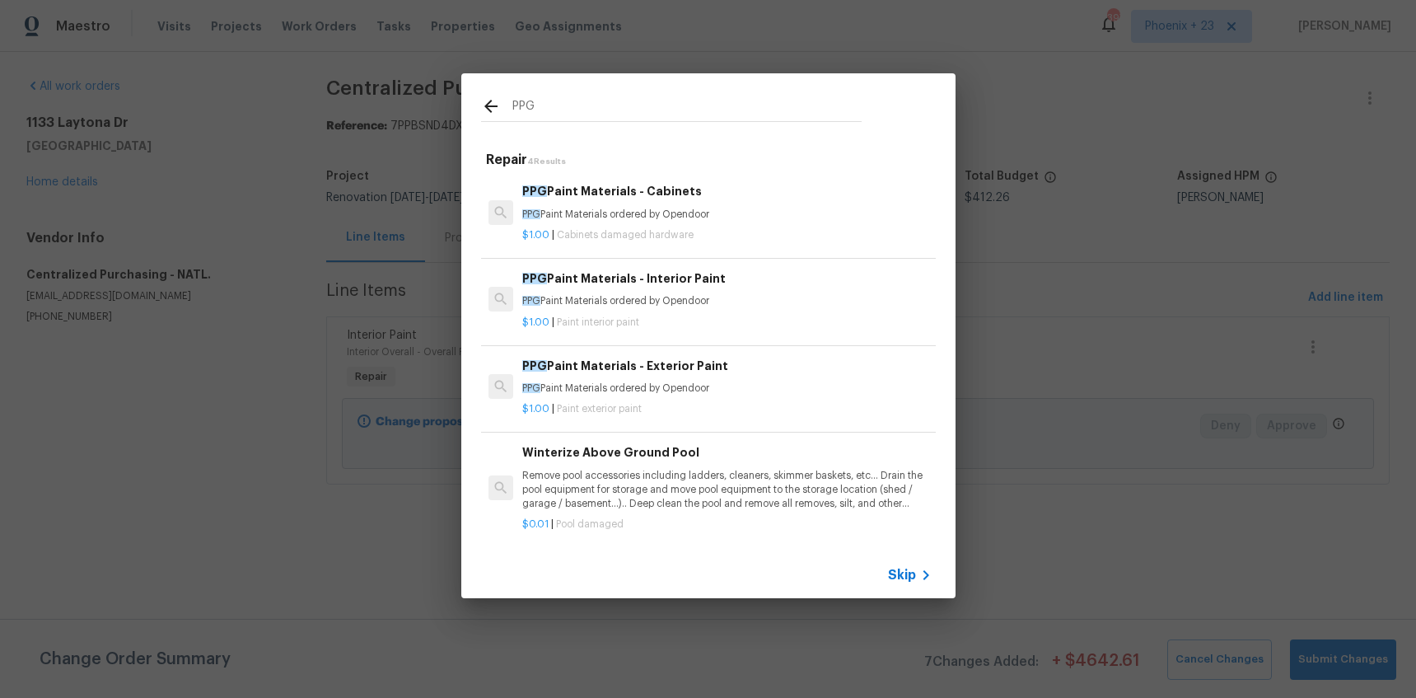
type input "PPG"
click at [762, 374] on h6 "PPG Paint Materials - Exterior Paint" at bounding box center [726, 366] width 409 height 18
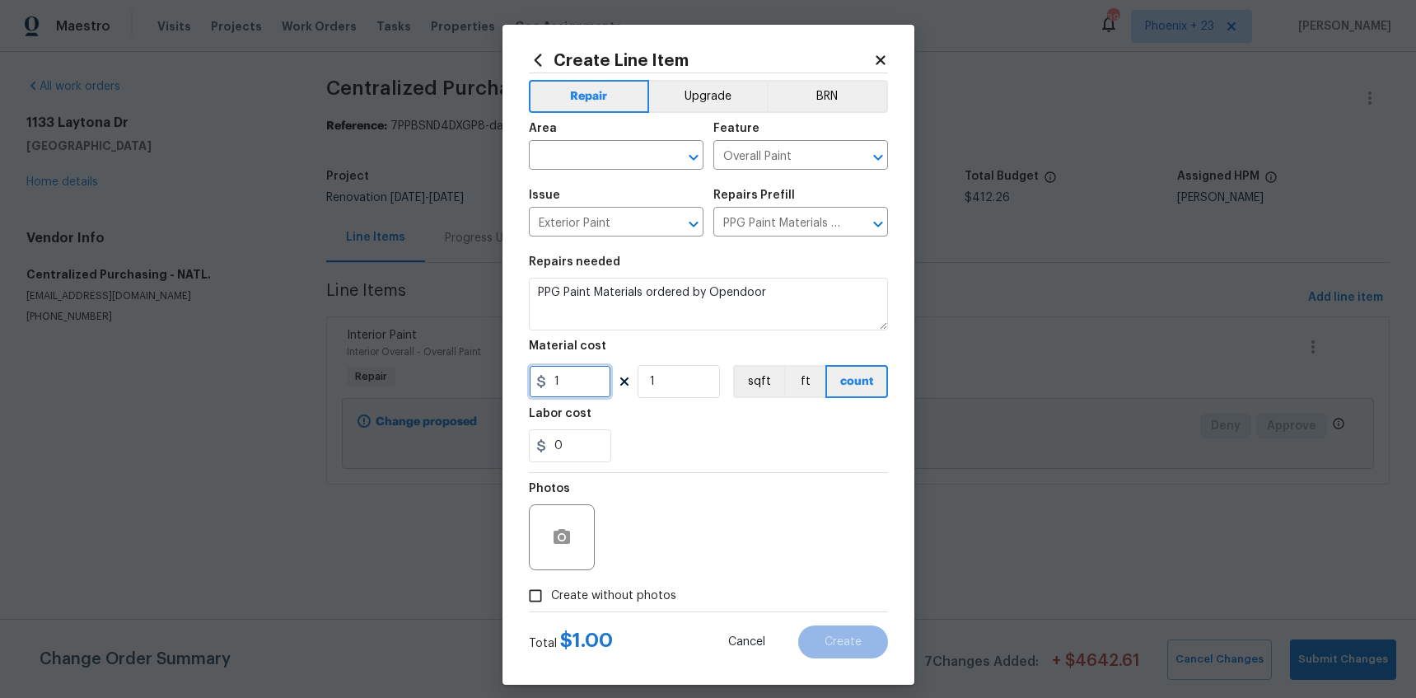
click at [568, 370] on input "1" at bounding box center [570, 381] width 82 height 33
type input "1171.15"
drag, startPoint x: 625, startPoint y: 594, endPoint x: 631, endPoint y: 587, distance: 9.4
click at [625, 594] on span "Create without photos" at bounding box center [613, 595] width 125 height 17
click at [551, 594] on input "Create without photos" at bounding box center [535, 595] width 31 height 31
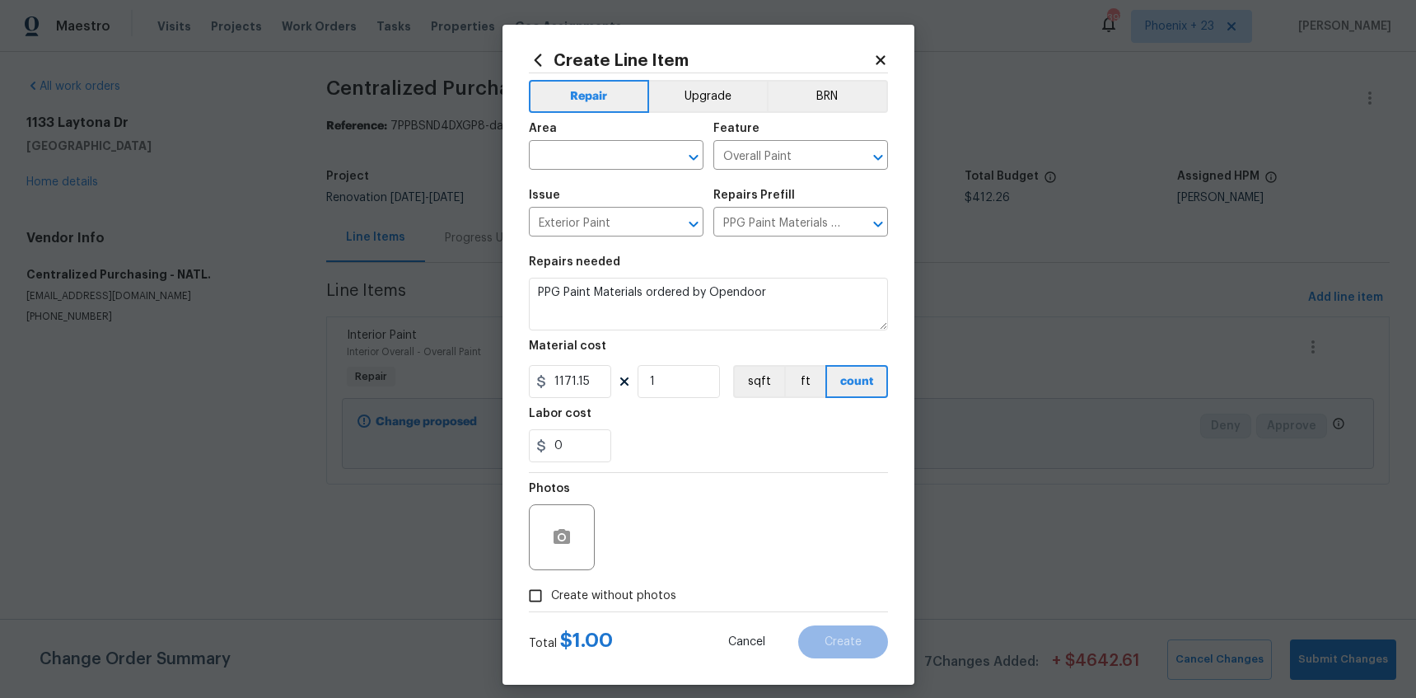
checkbox input "true"
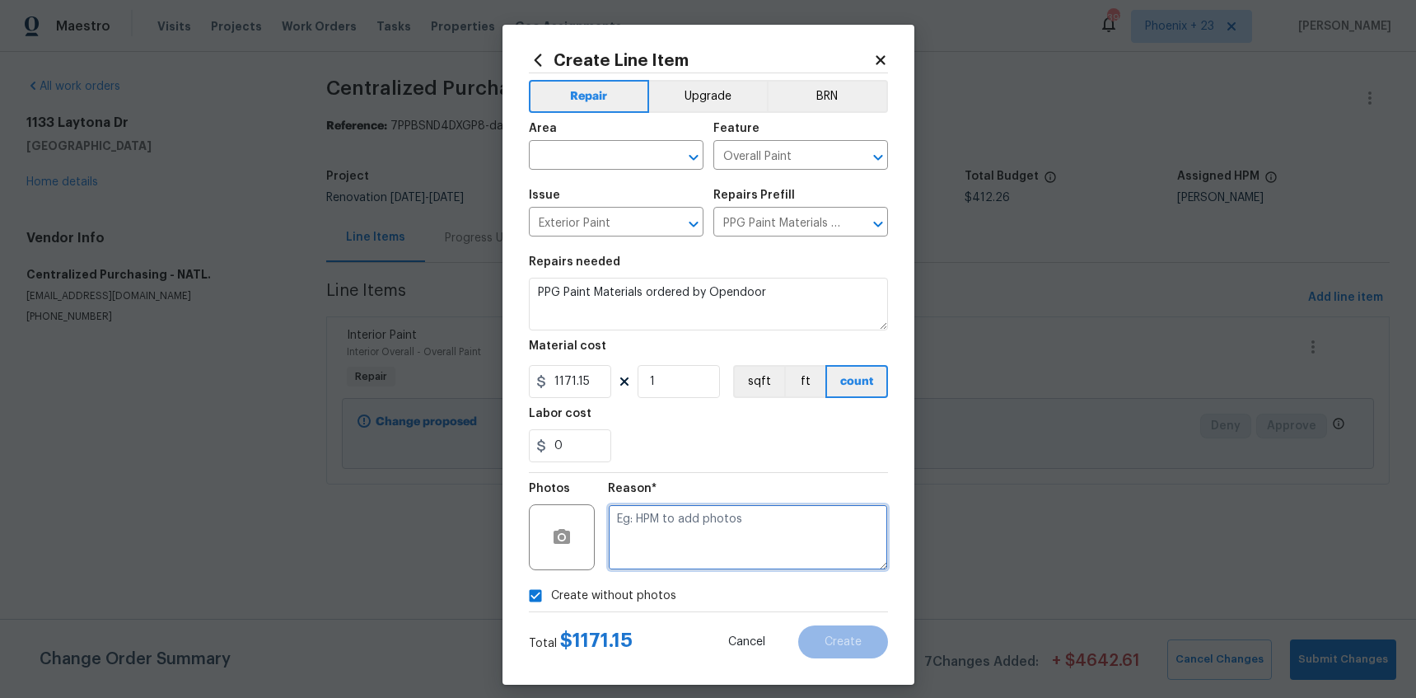
click at [666, 540] on textarea at bounding box center [748, 537] width 280 height 66
type textarea "NA"
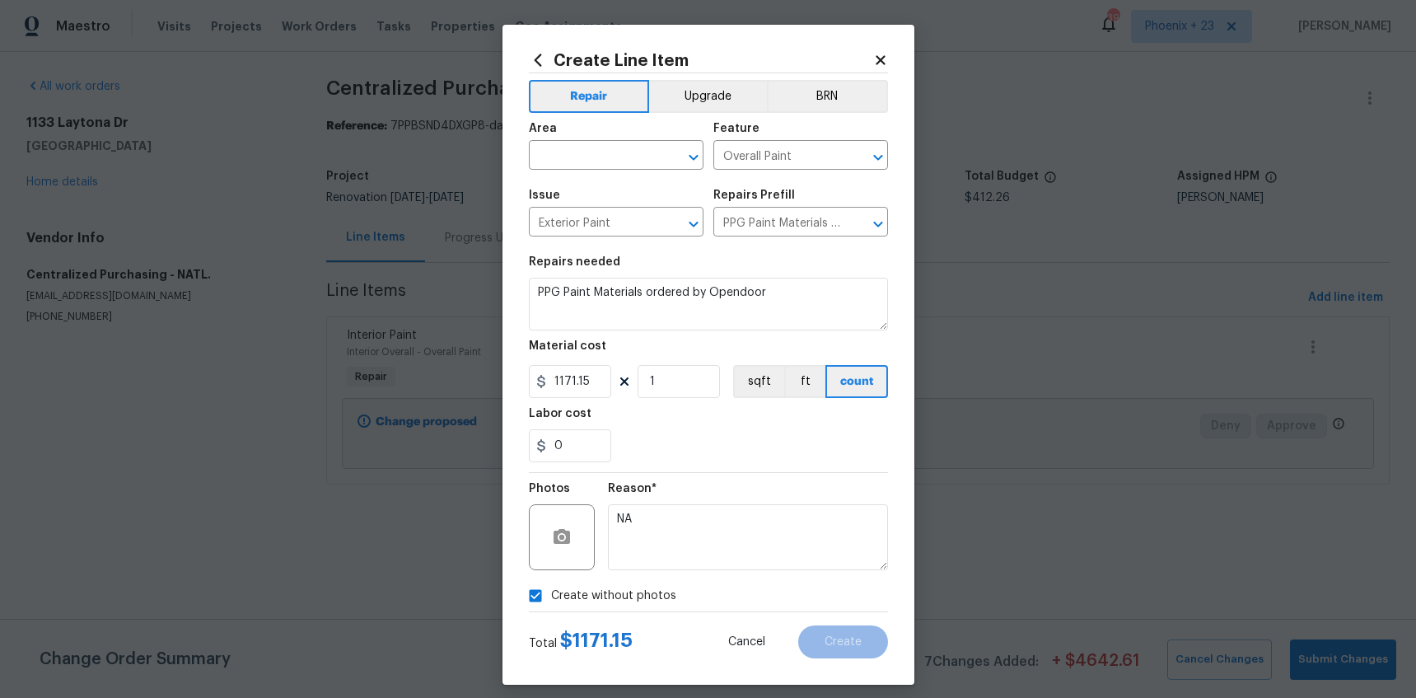
click at [806, 603] on div "Create without photos" at bounding box center [708, 595] width 359 height 31
click at [586, 156] on input "text" at bounding box center [593, 157] width 129 height 26
click at [583, 193] on li "Exterior Overall" at bounding box center [616, 193] width 175 height 27
type input "Exterior Overall"
click at [820, 633] on button "Create" at bounding box center [843, 641] width 90 height 33
